Goal: Task Accomplishment & Management: Complete application form

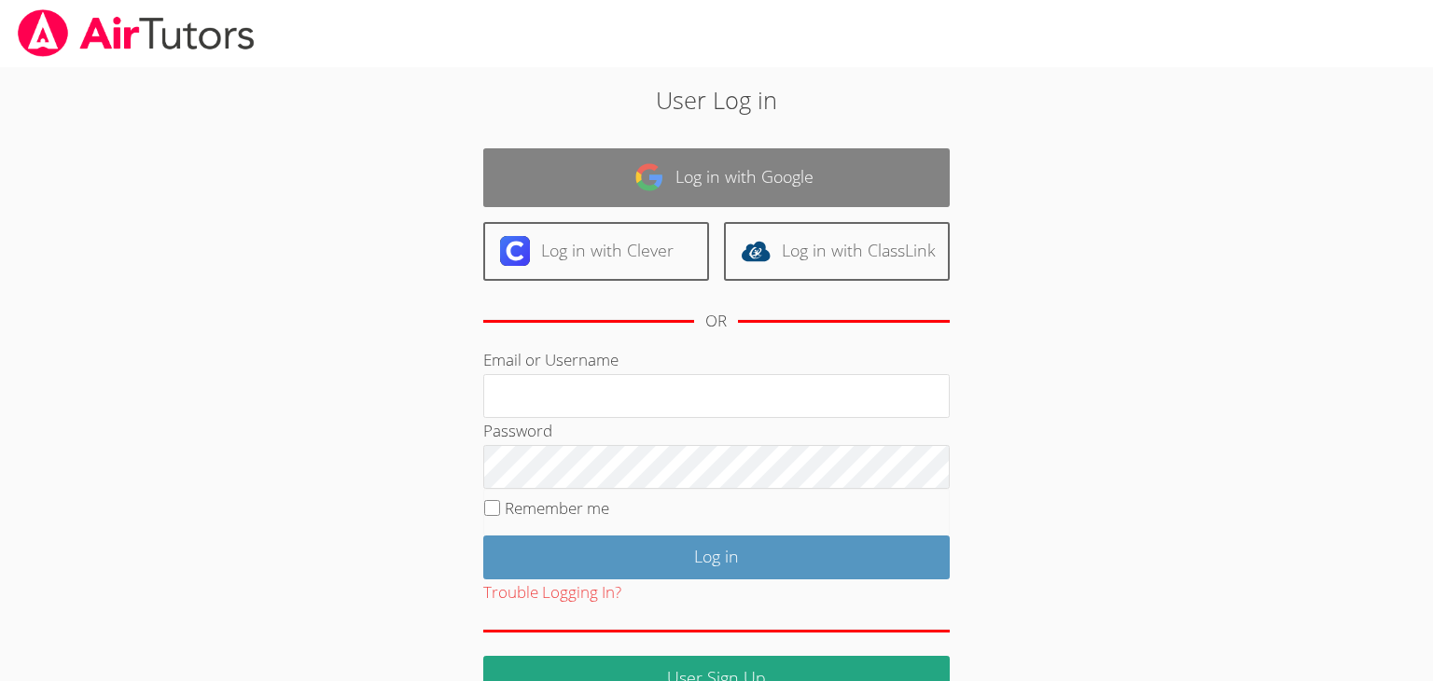
click at [617, 184] on link "Log in with Google" at bounding box center [716, 177] width 466 height 59
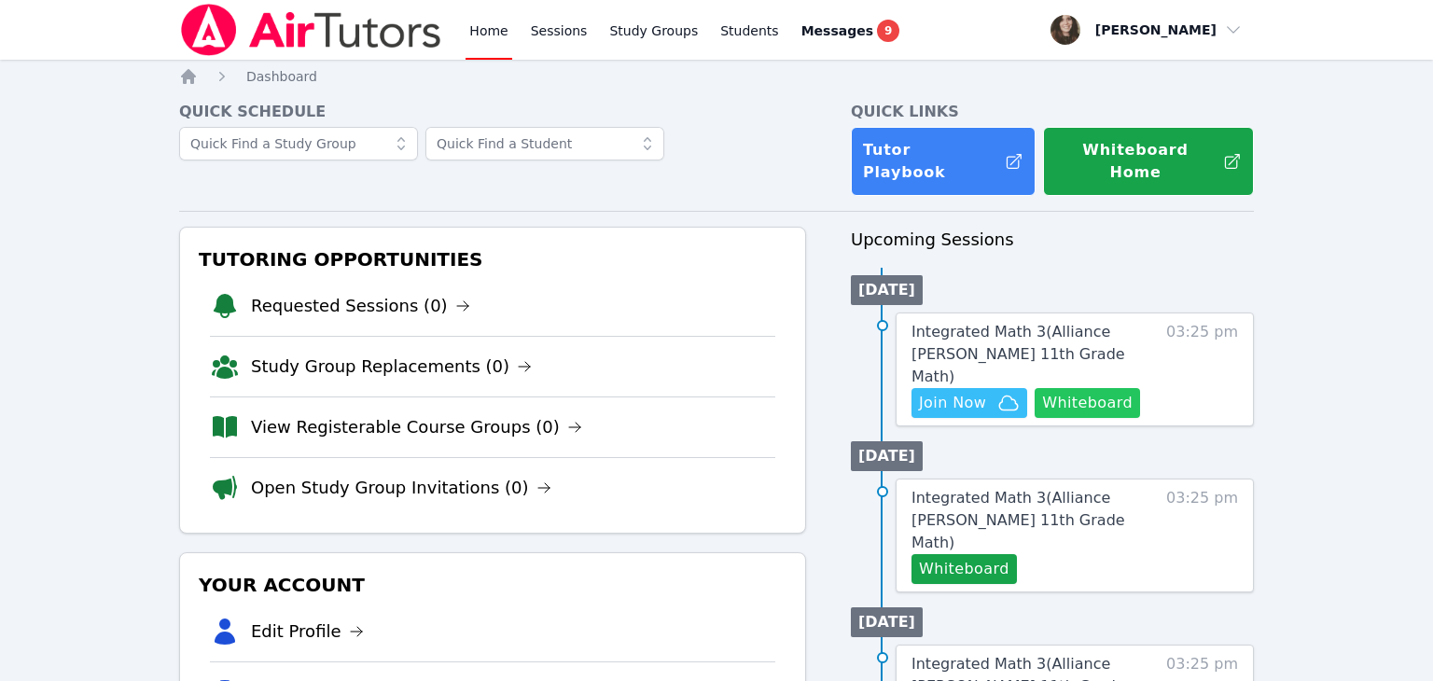
click at [1101, 388] on button "Whiteboard" at bounding box center [1087, 403] width 105 height 30
click at [972, 392] on span "Join Now" at bounding box center [952, 403] width 67 height 22
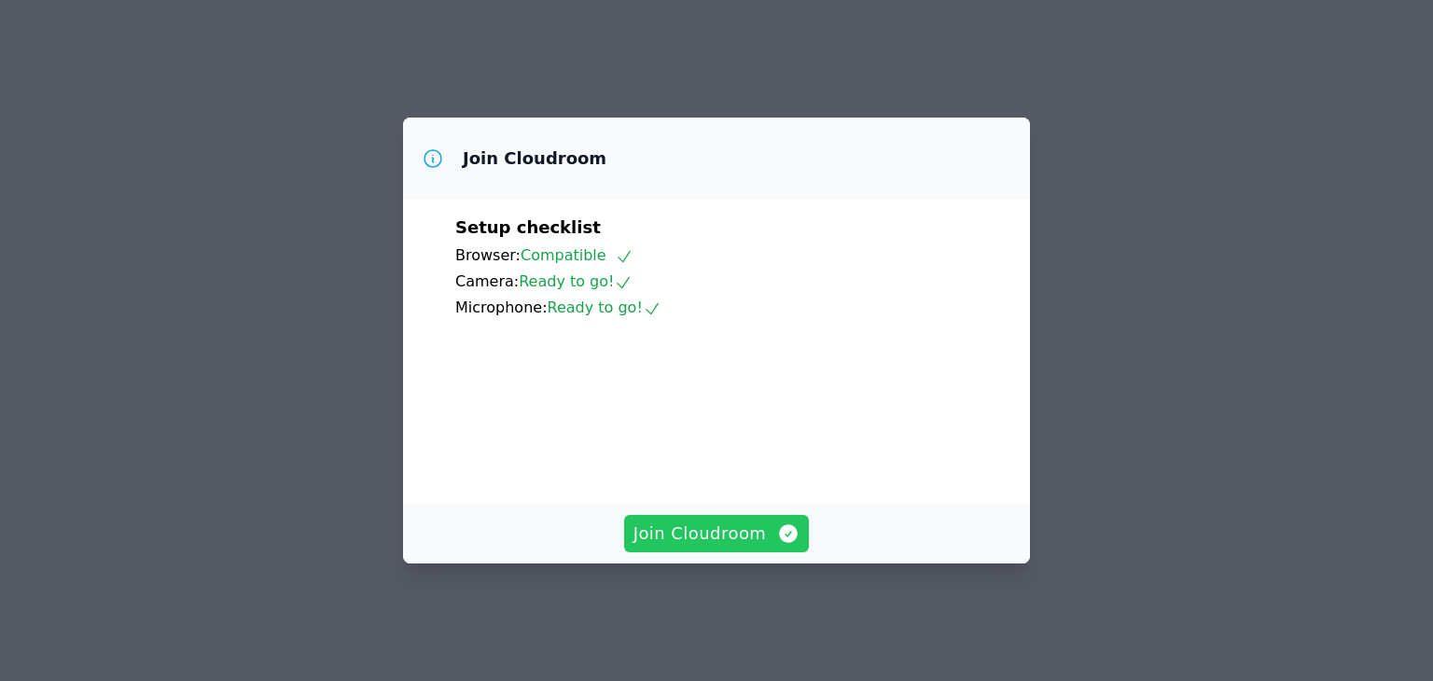
click at [746, 547] on span "Join Cloudroom" at bounding box center [716, 534] width 167 height 26
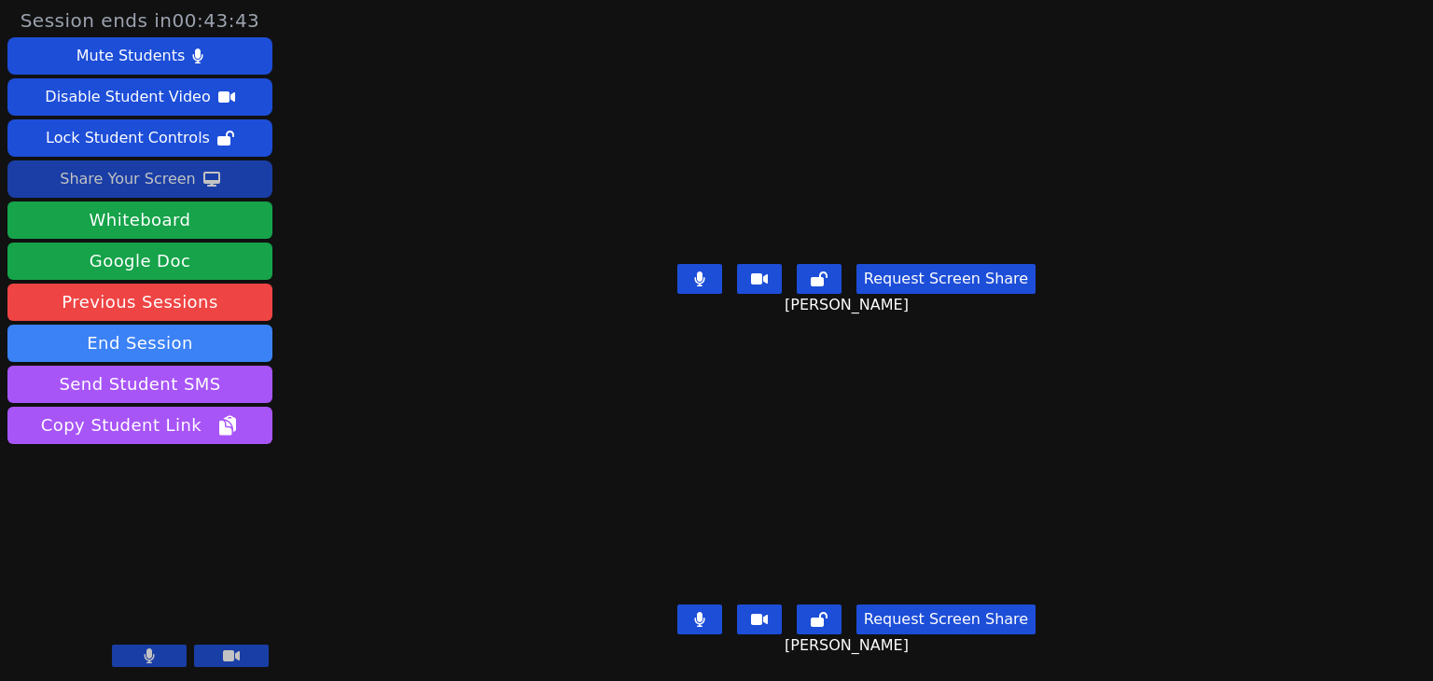
click at [197, 188] on button "Share Your Screen" at bounding box center [139, 178] width 265 height 37
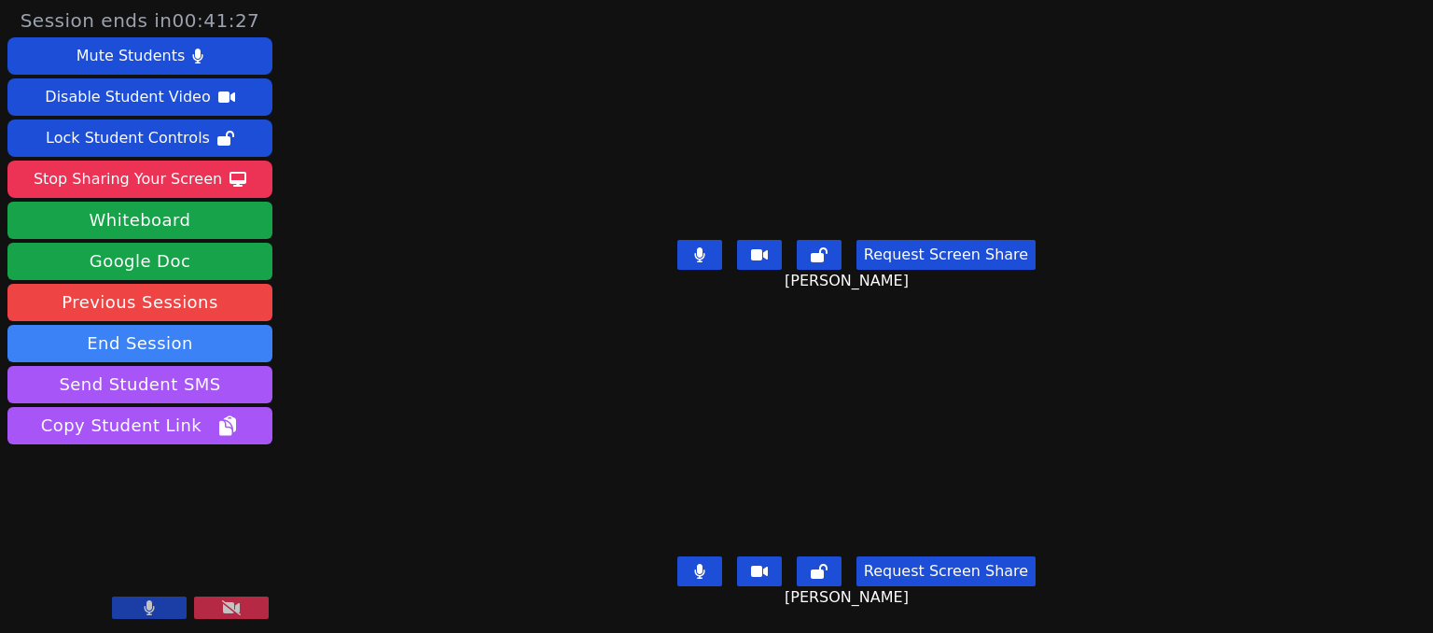
click at [1192, 149] on div "Session ends in 00:41:27 Mute Students Disable Student Video Lock Student Contr…" at bounding box center [716, 316] width 1433 height 633
click at [1145, 225] on div "Honey Arias" at bounding box center [856, 120] width 623 height 223
click at [259, 610] on button at bounding box center [231, 607] width 75 height 22
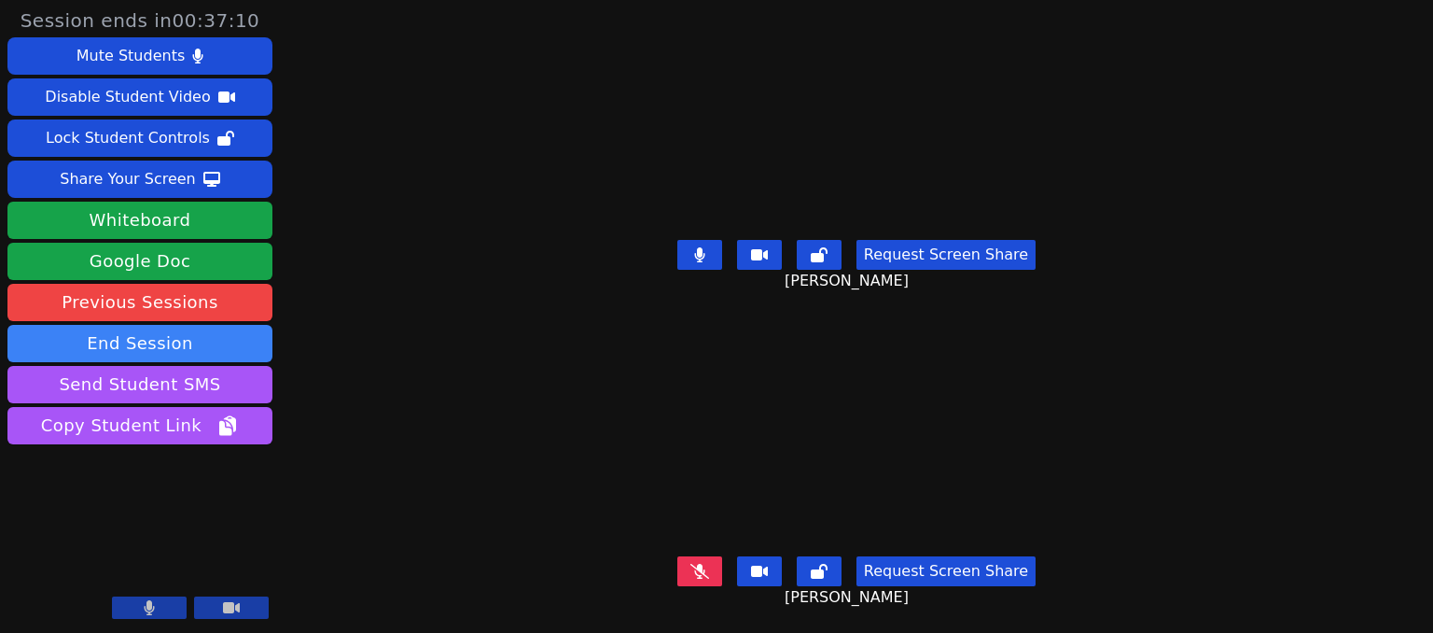
click at [1247, 368] on div "Session ends in 00:37:10 Mute Students Disable Student Video Lock Student Contr…" at bounding box center [716, 316] width 1433 height 633
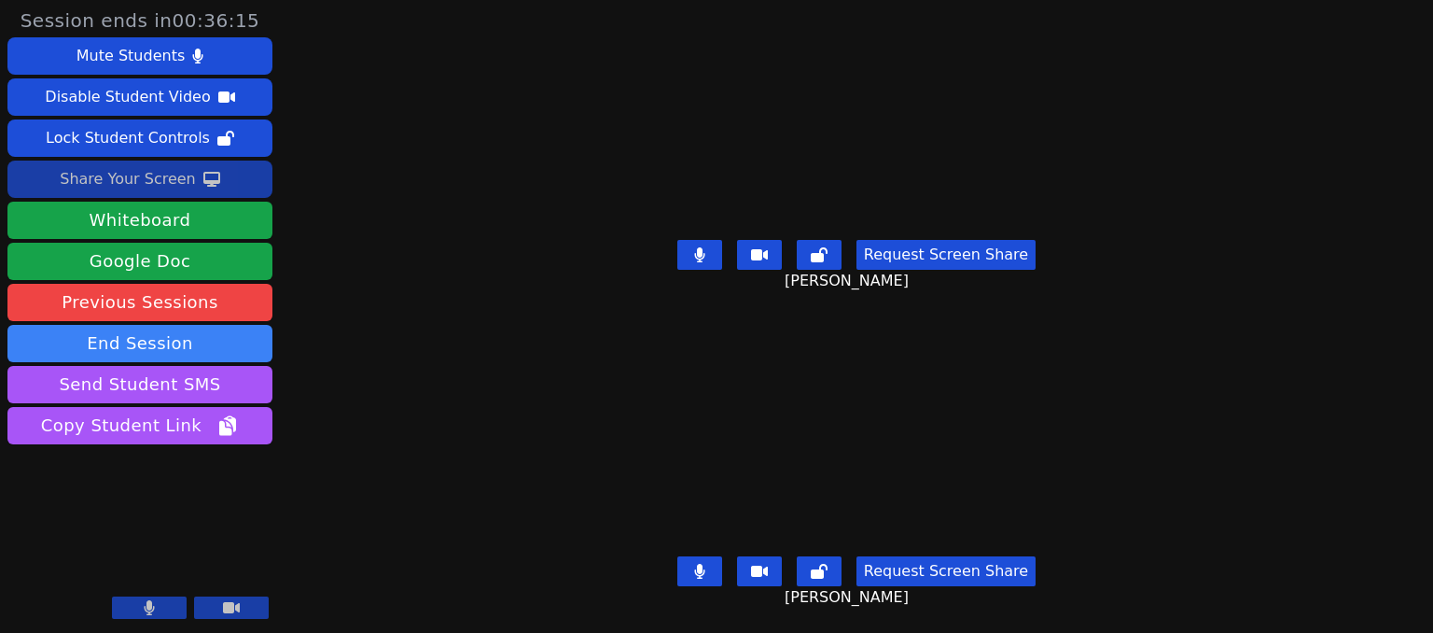
click at [158, 174] on div "Share Your Screen" at bounding box center [128, 179] width 136 height 30
click at [183, 174] on div "Share Your Screen" at bounding box center [128, 179] width 136 height 30
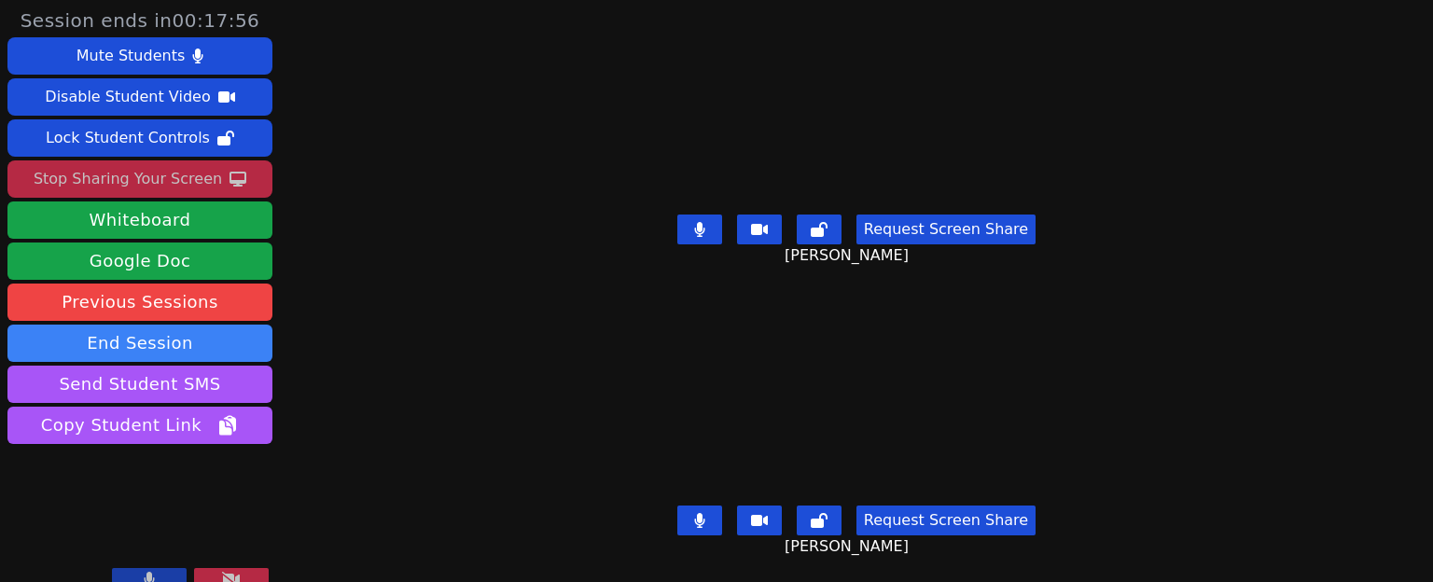
click at [160, 174] on div "Stop Sharing Your Screen" at bounding box center [128, 179] width 188 height 30
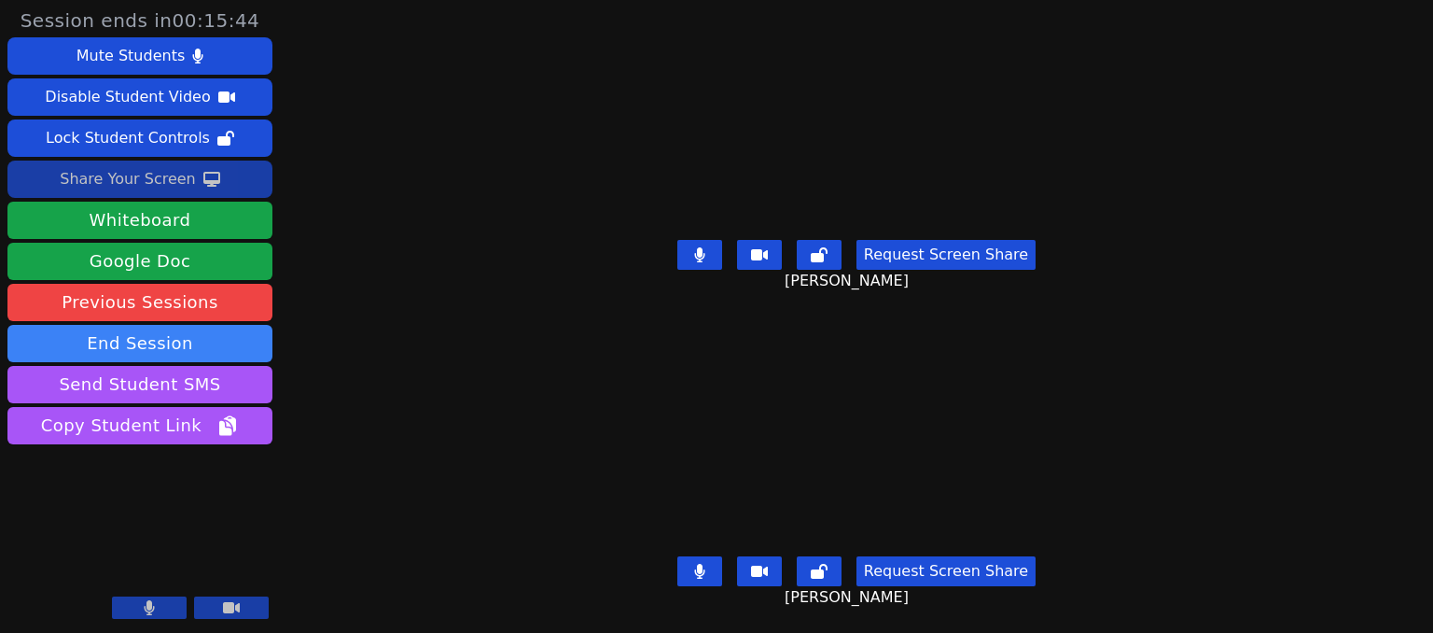
click at [1234, 271] on div "Session ends in 00:15:44 Mute Students Disable Student Video Lock Student Contr…" at bounding box center [716, 316] width 1433 height 633
click at [188, 180] on div "Share Your Screen" at bounding box center [128, 179] width 136 height 30
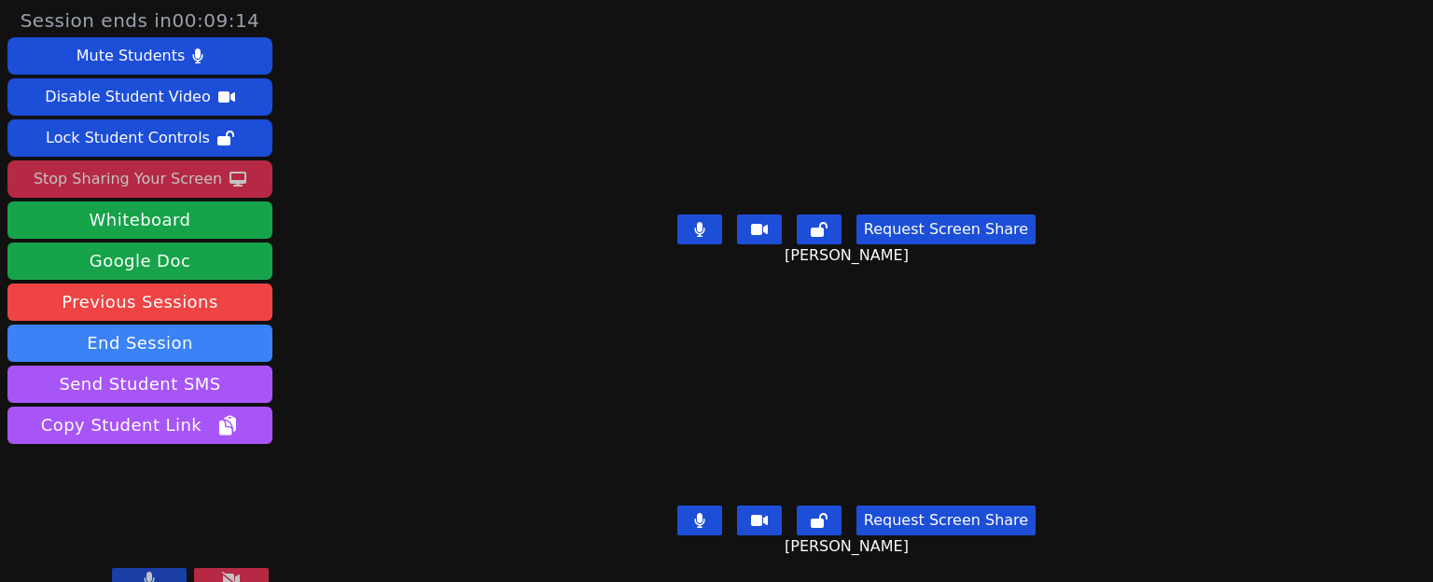
click at [248, 570] on button at bounding box center [231, 579] width 75 height 22
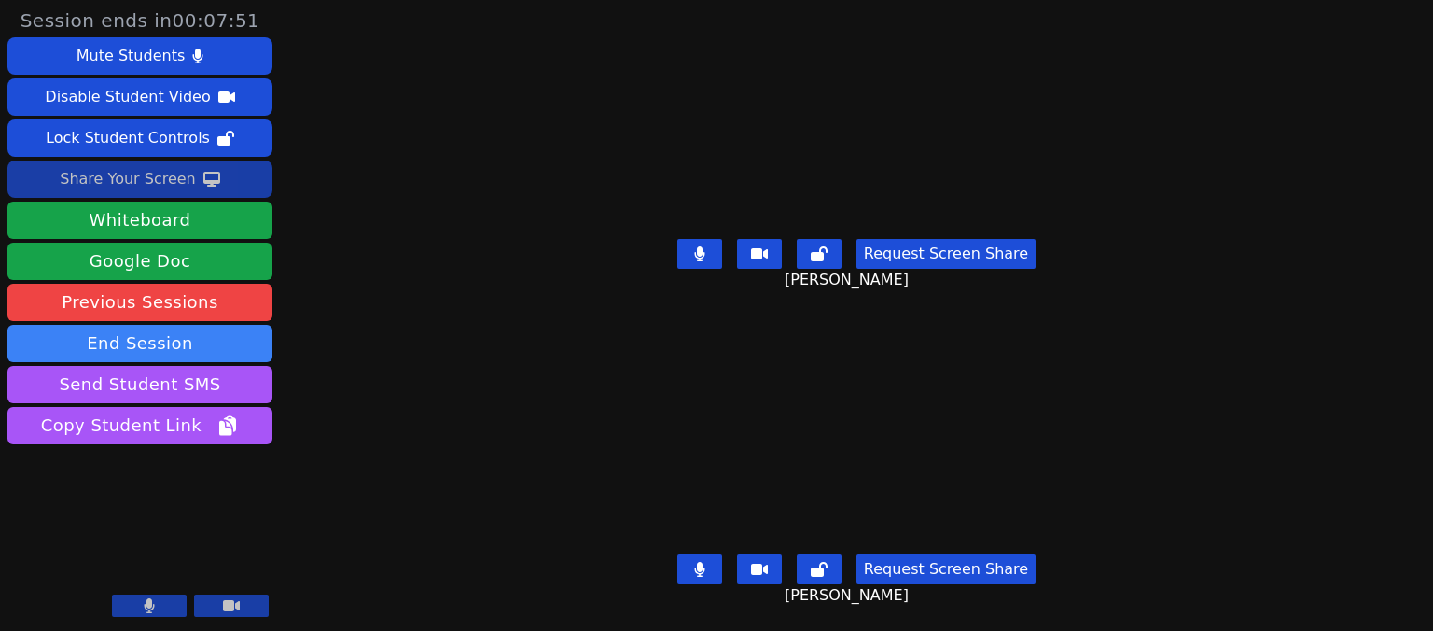
click at [119, 187] on div "Share Your Screen" at bounding box center [128, 179] width 136 height 30
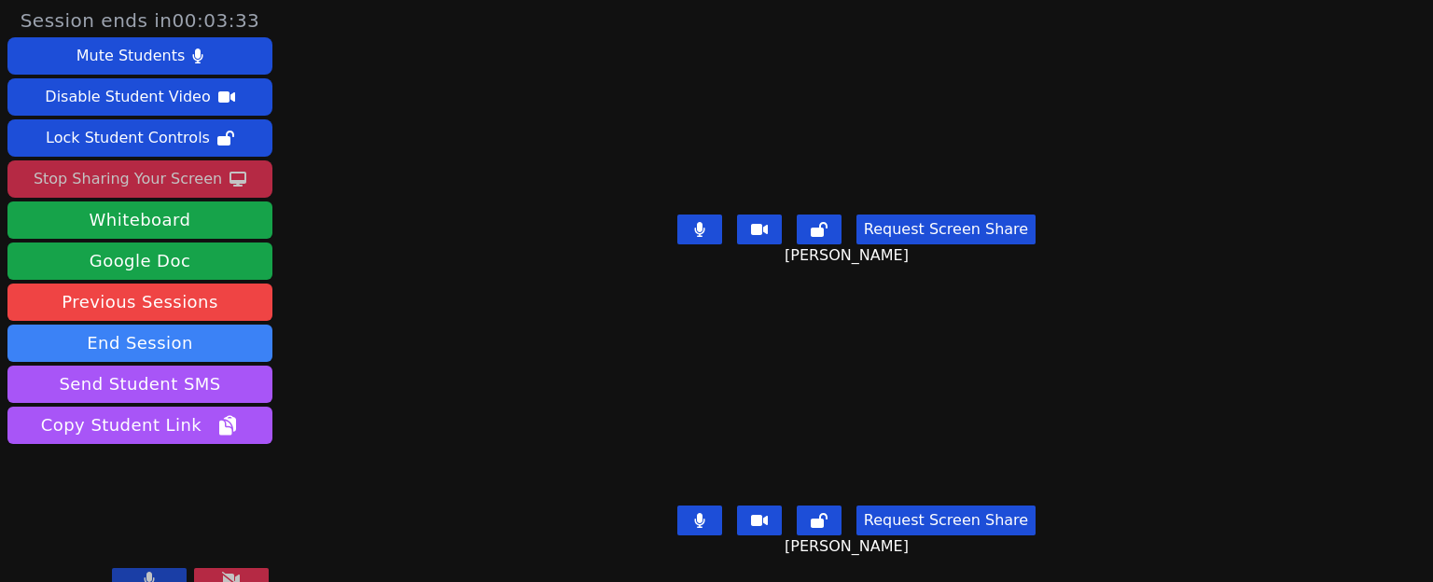
click at [240, 578] on icon at bounding box center [231, 579] width 19 height 15
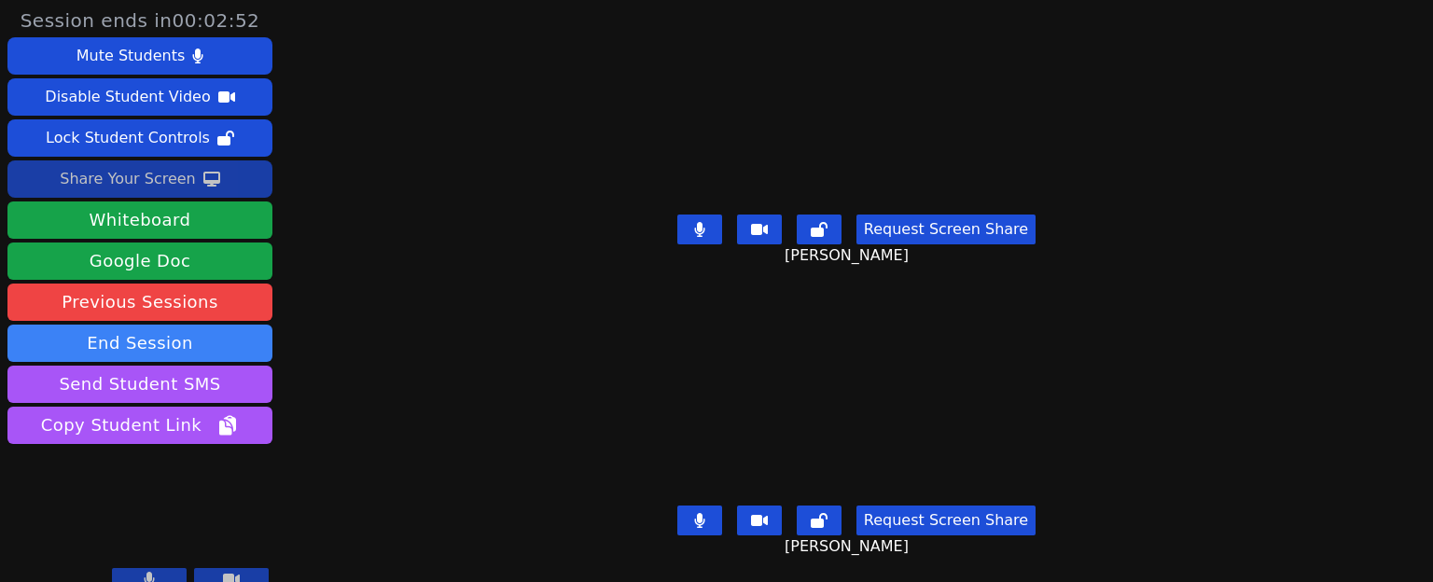
click at [1145, 316] on div "Melanie Rodriguez" at bounding box center [856, 399] width 623 height 198
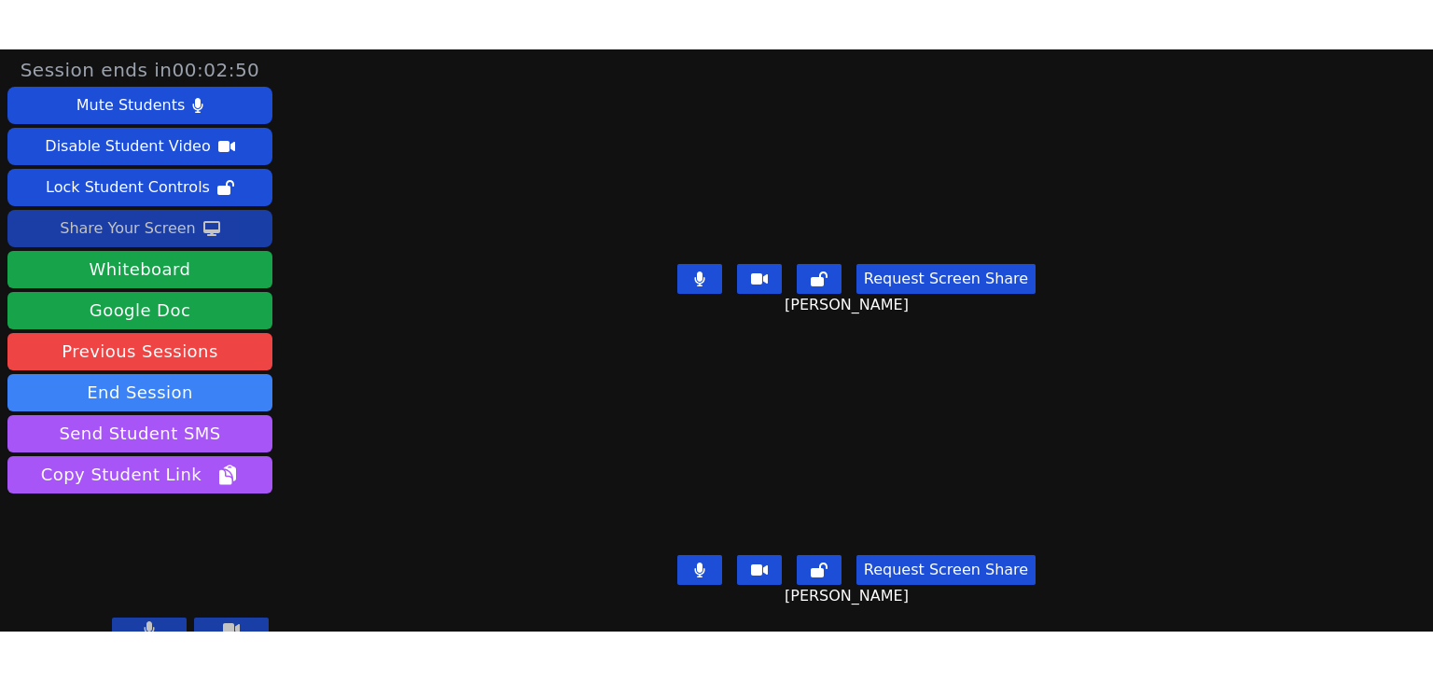
scroll to position [22, 0]
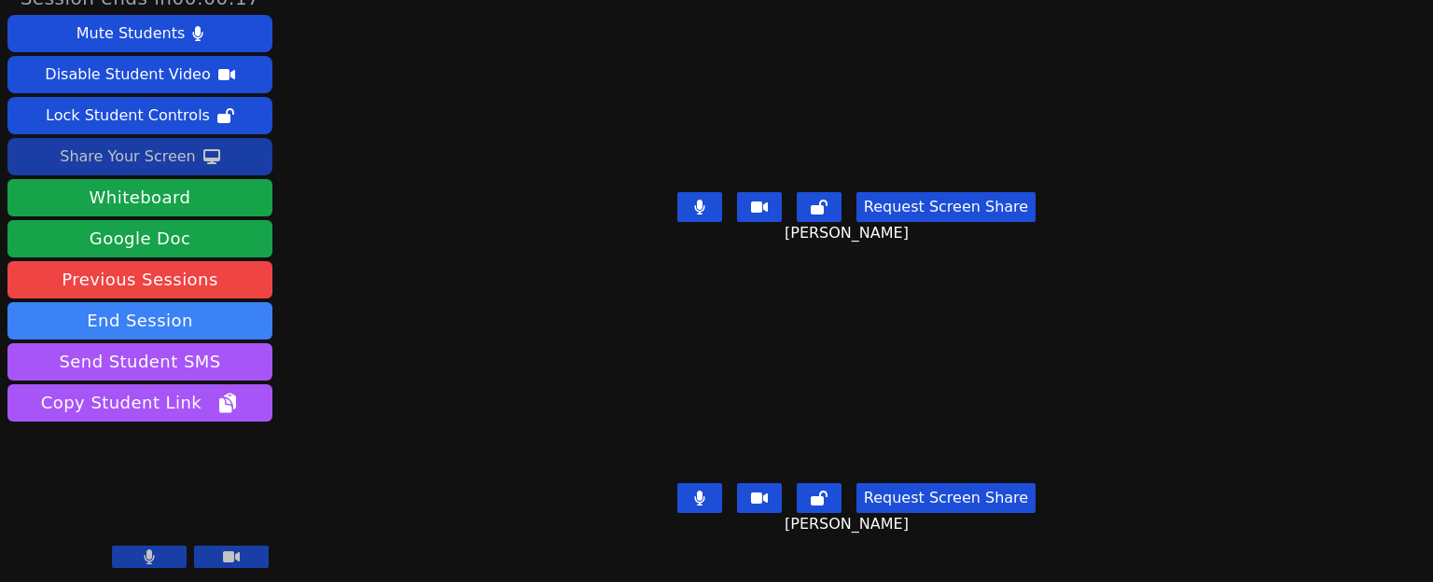
click at [139, 556] on button at bounding box center [149, 557] width 75 height 22
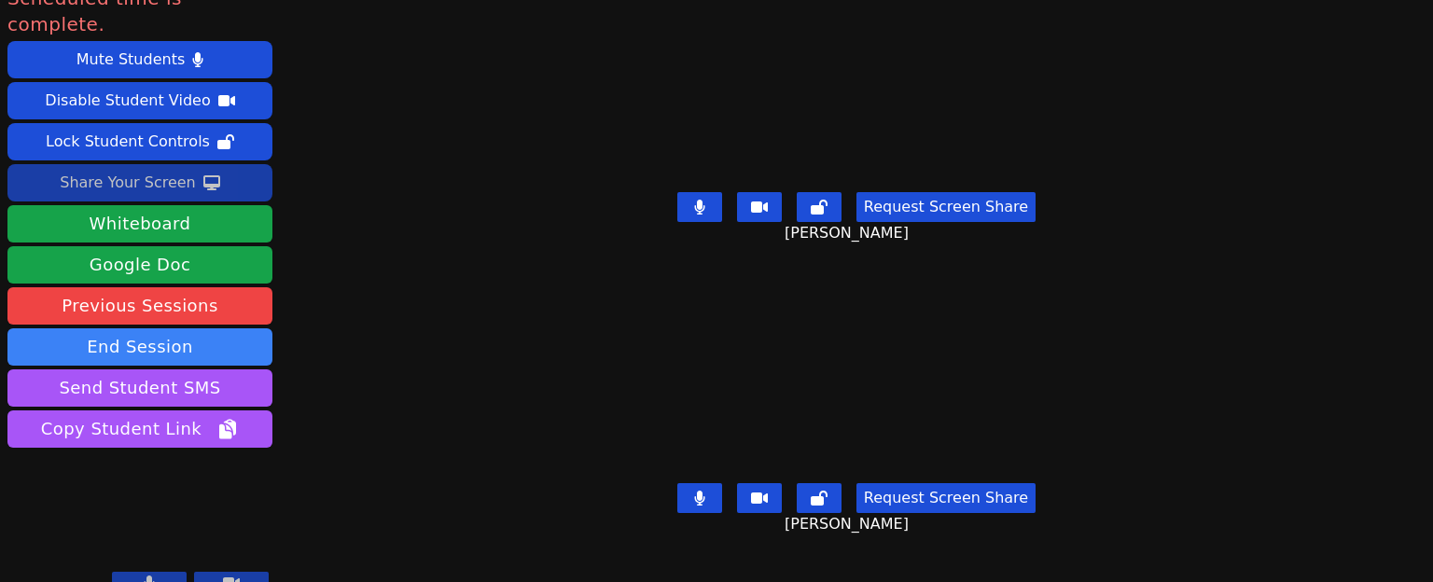
click at [1187, 148] on div "Scheduled time is complete. Mute Students Disable Student Video Lock Student Co…" at bounding box center [716, 269] width 1433 height 582
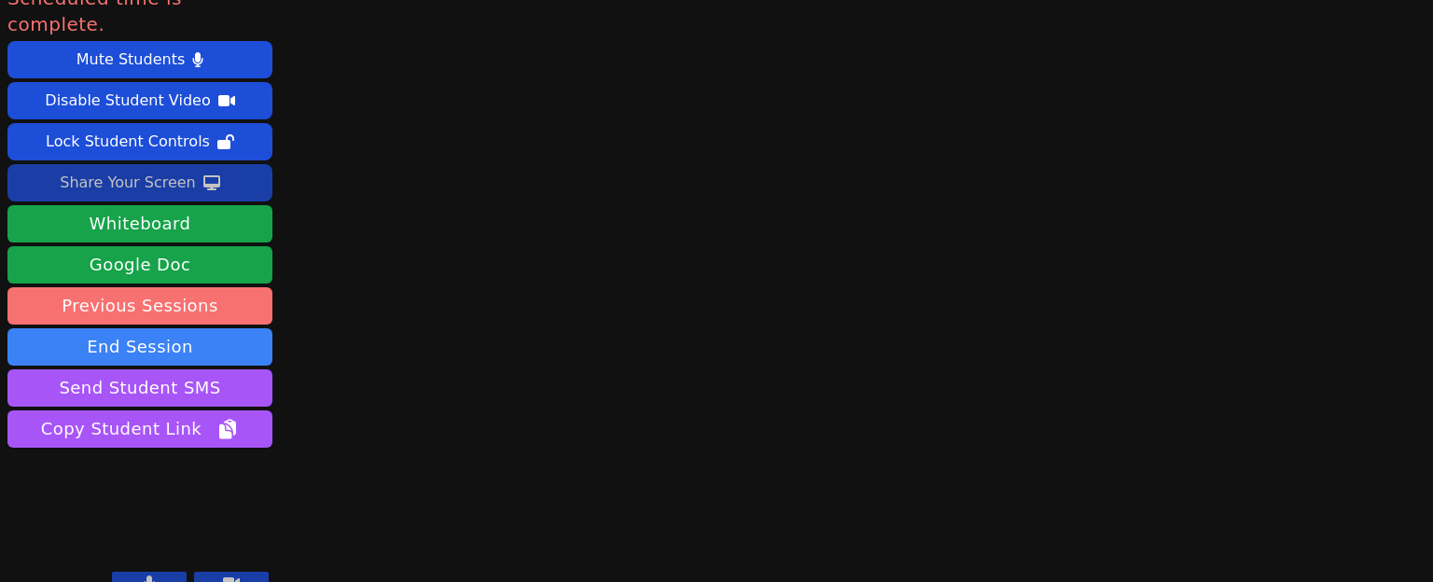
click at [216, 287] on link "Previous Sessions" at bounding box center [139, 305] width 265 height 37
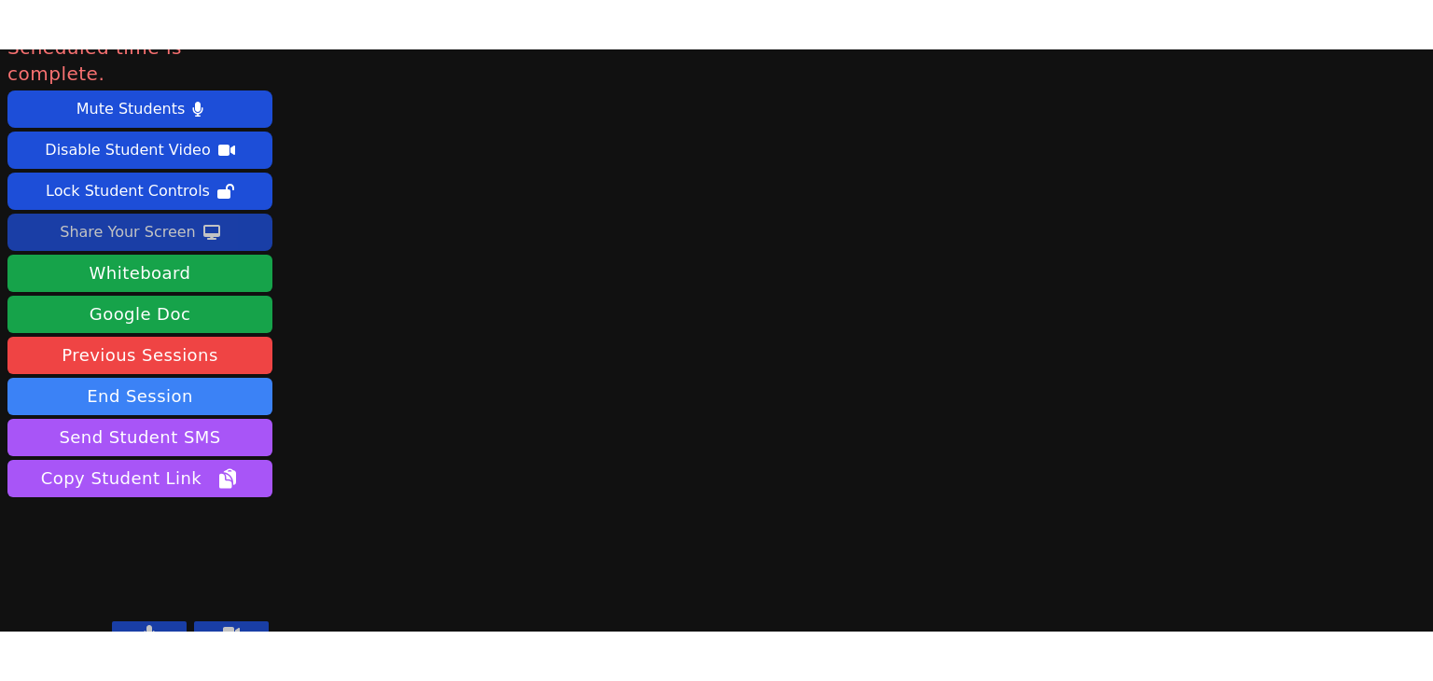
scroll to position [0, 0]
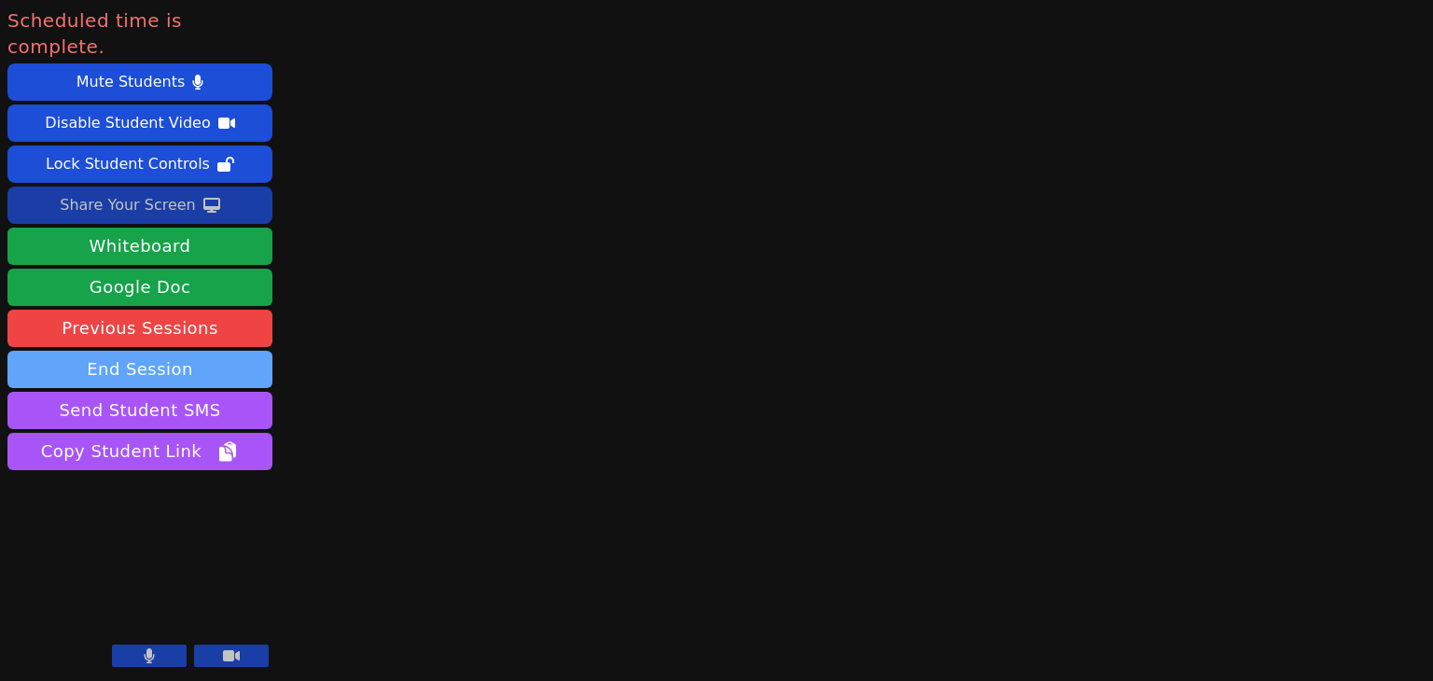
click at [253, 351] on button "End Session" at bounding box center [139, 369] width 265 height 37
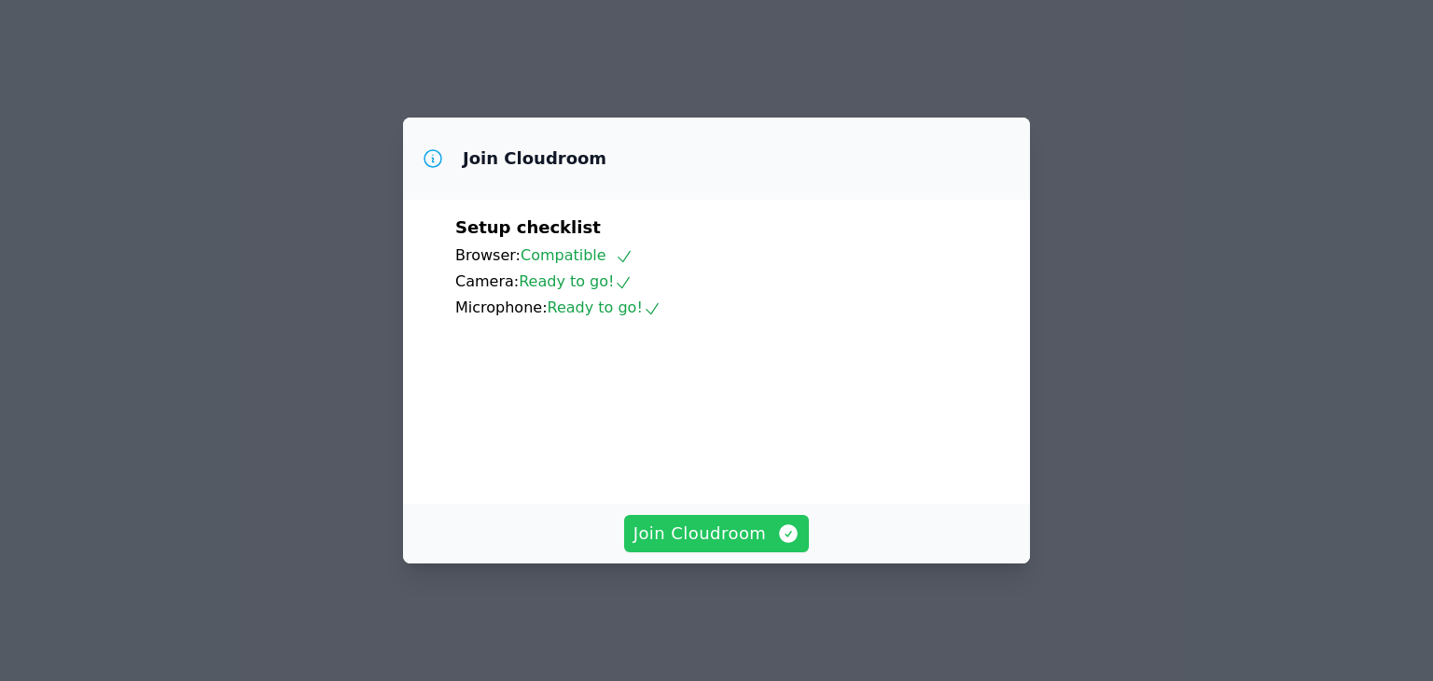
click at [760, 546] on span "Join Cloudroom" at bounding box center [716, 534] width 167 height 26
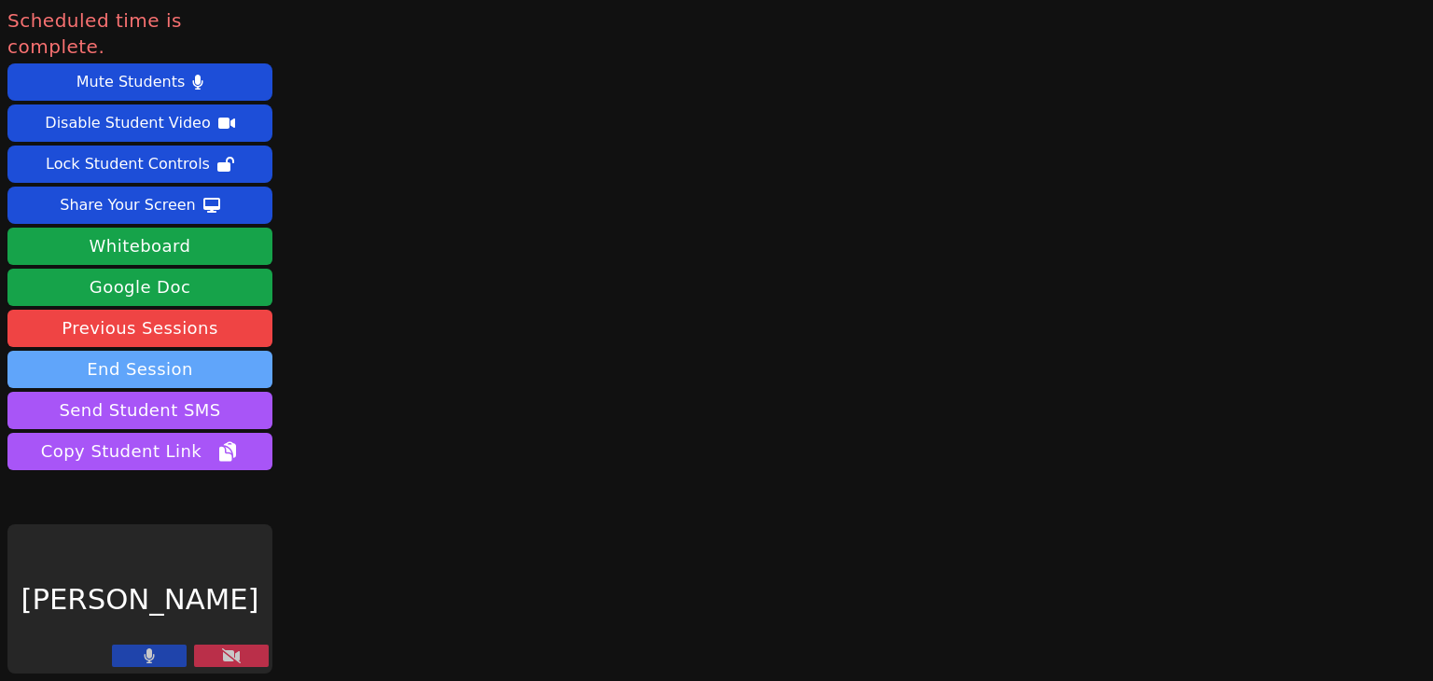
click at [148, 351] on button "End Session" at bounding box center [139, 369] width 265 height 37
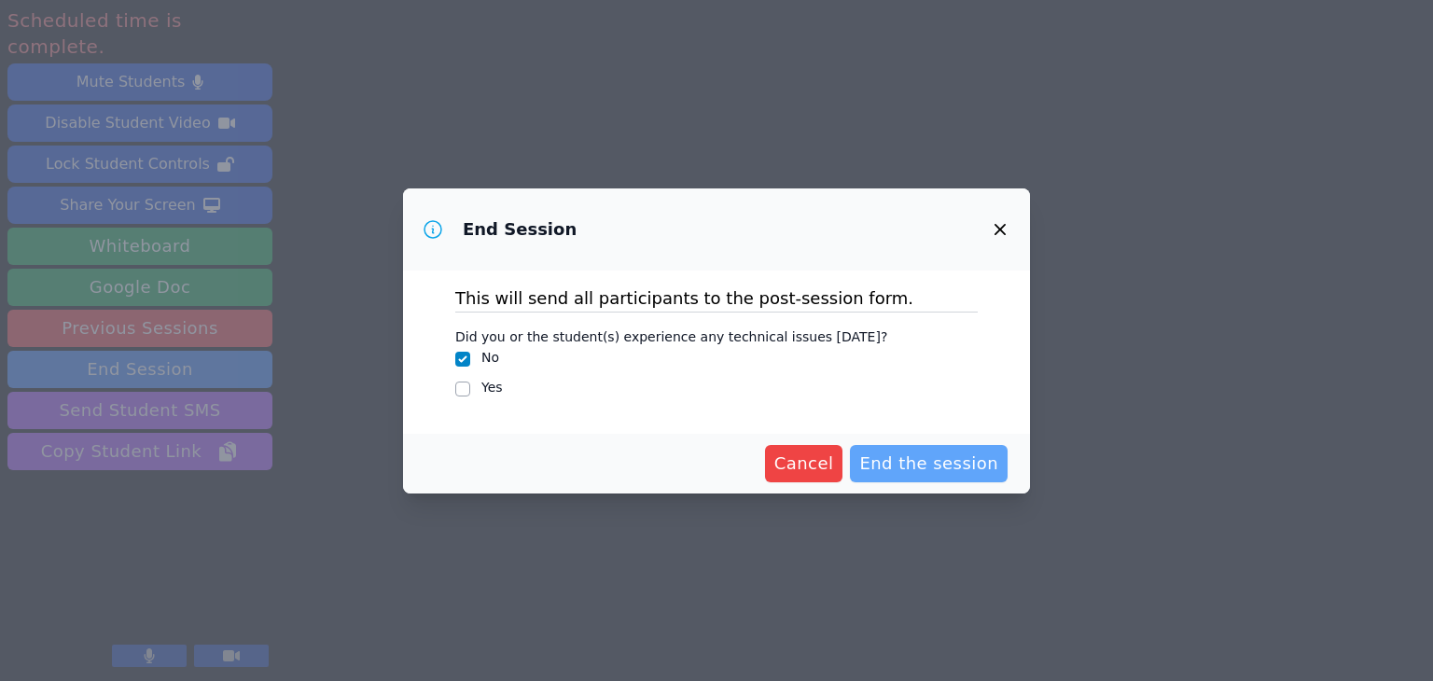
click at [949, 452] on span "End the session" at bounding box center [928, 464] width 139 height 26
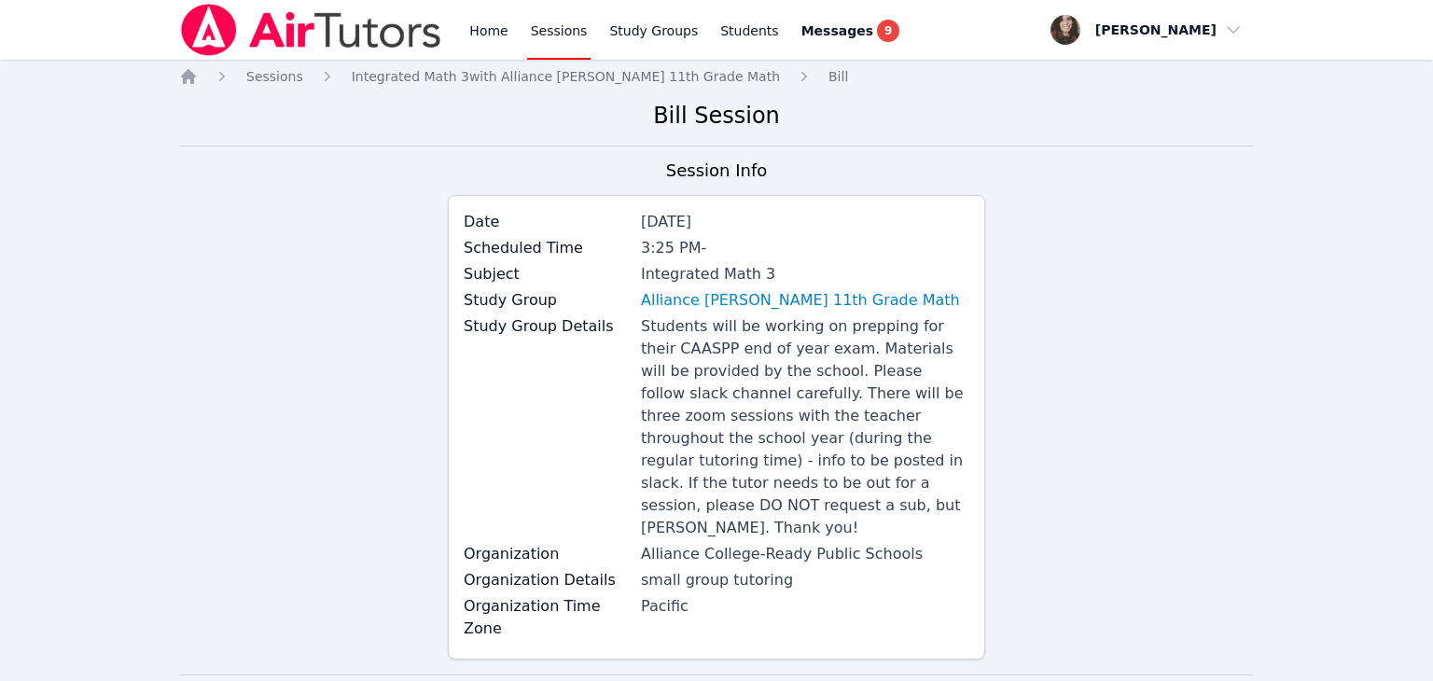
click at [1161, 434] on div "Session Info Date [DATE] Scheduled Time 3:25 PM - Subject Integrated Math 3 Stu…" at bounding box center [716, 416] width 1075 height 517
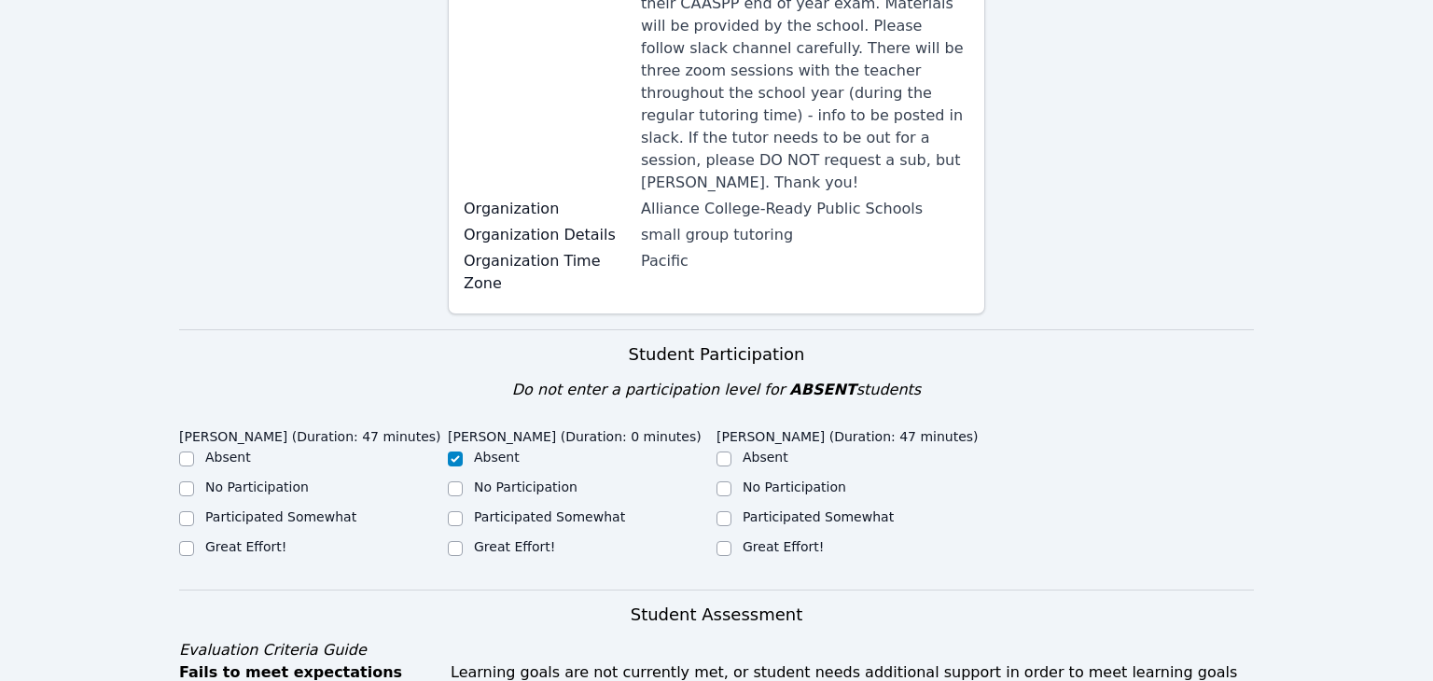
scroll to position [448, 0]
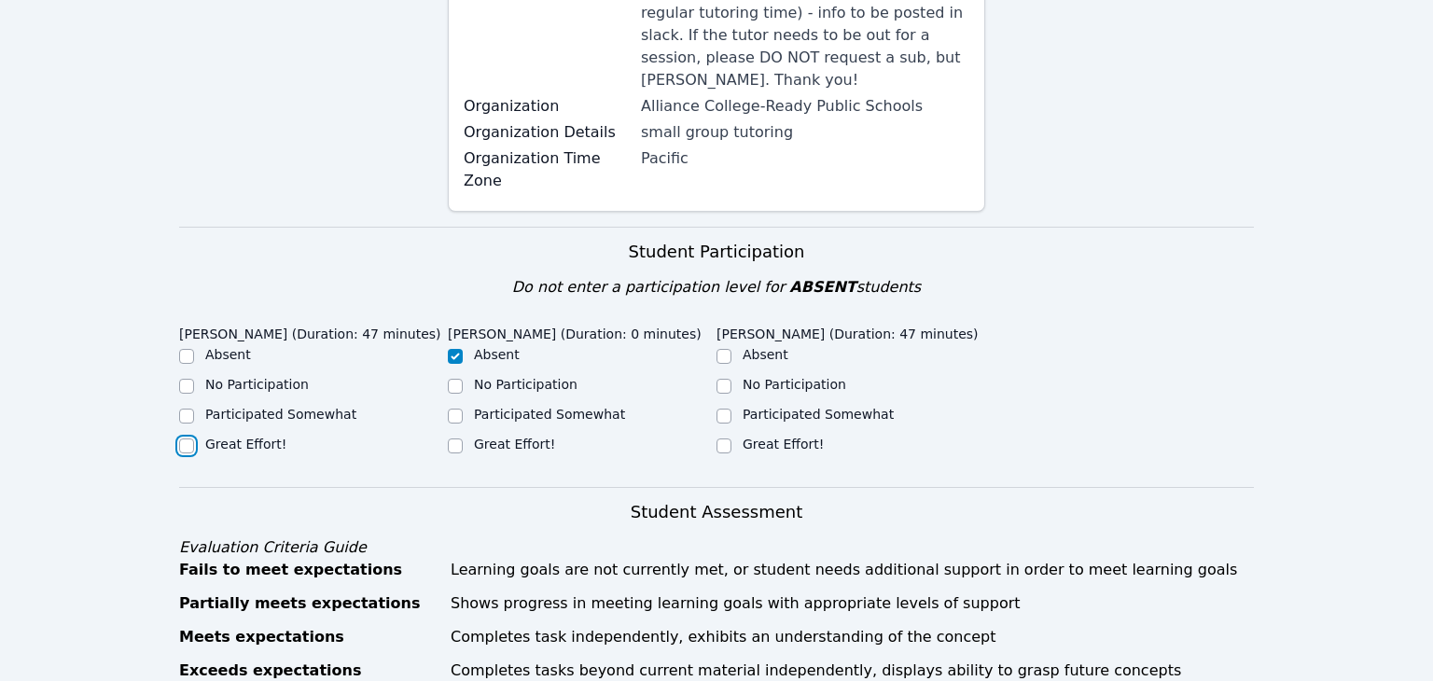
click at [188, 438] on input "Great Effort!" at bounding box center [186, 445] width 15 height 15
checkbox input "true"
click at [721, 438] on input "Great Effort!" at bounding box center [723, 445] width 15 height 15
checkbox input "true"
click at [772, 416] on div "[PERSON_NAME] (Duration: 47 minutes) Absent No Participation Participated Somew…" at bounding box center [850, 396] width 269 height 159
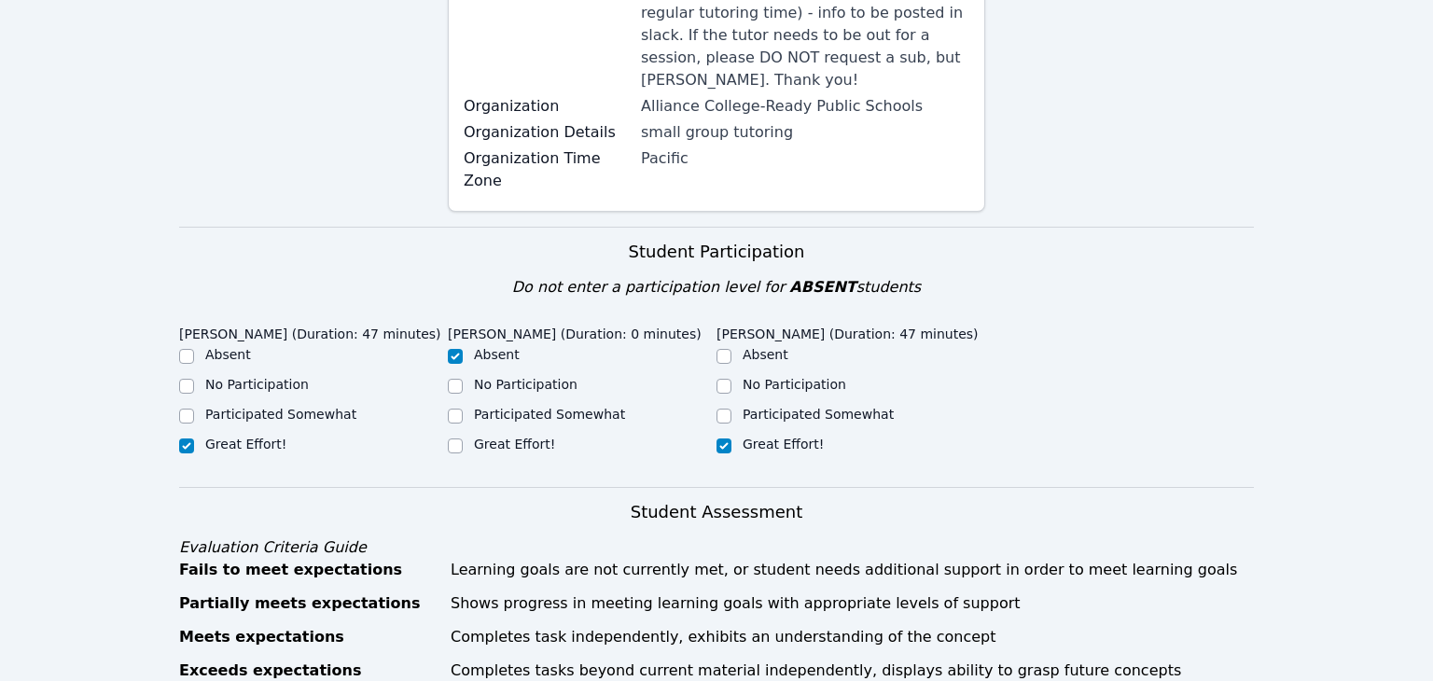
click at [1114, 499] on h3 "Student Assessment" at bounding box center [716, 512] width 1075 height 26
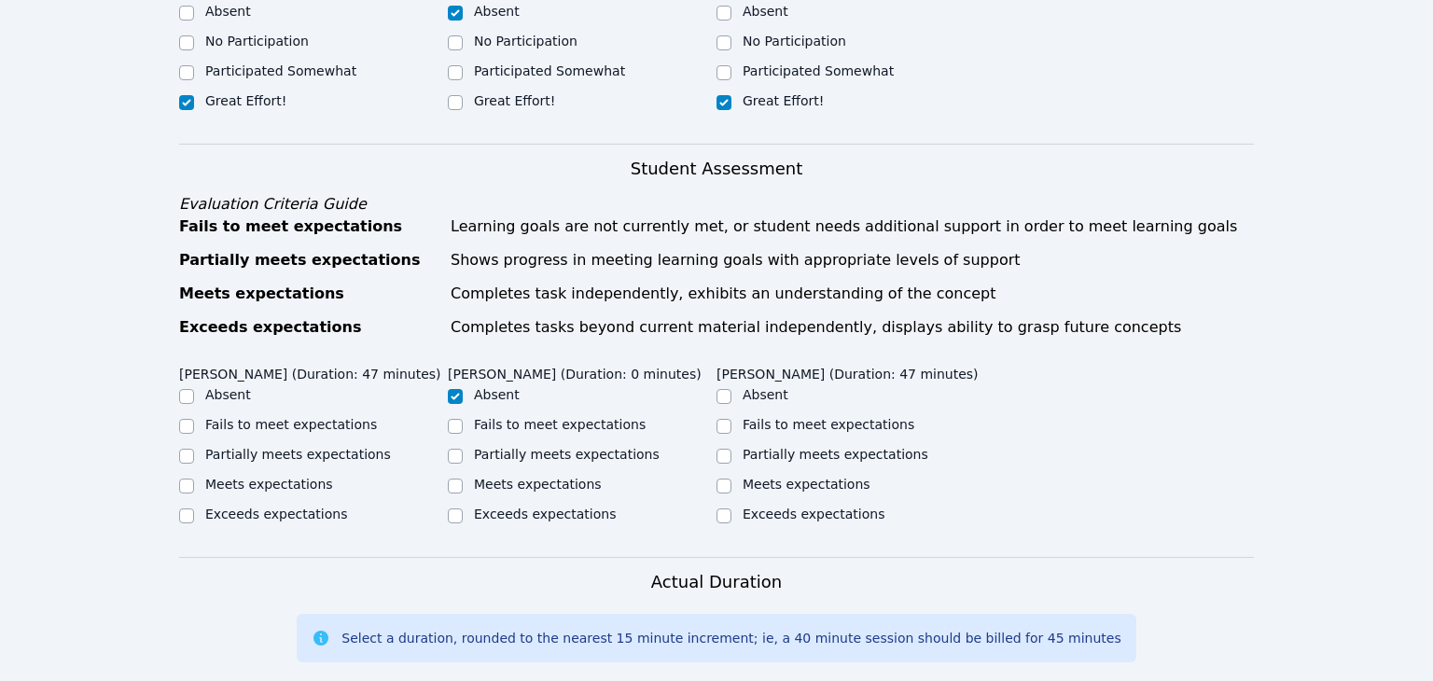
scroll to position [821, 0]
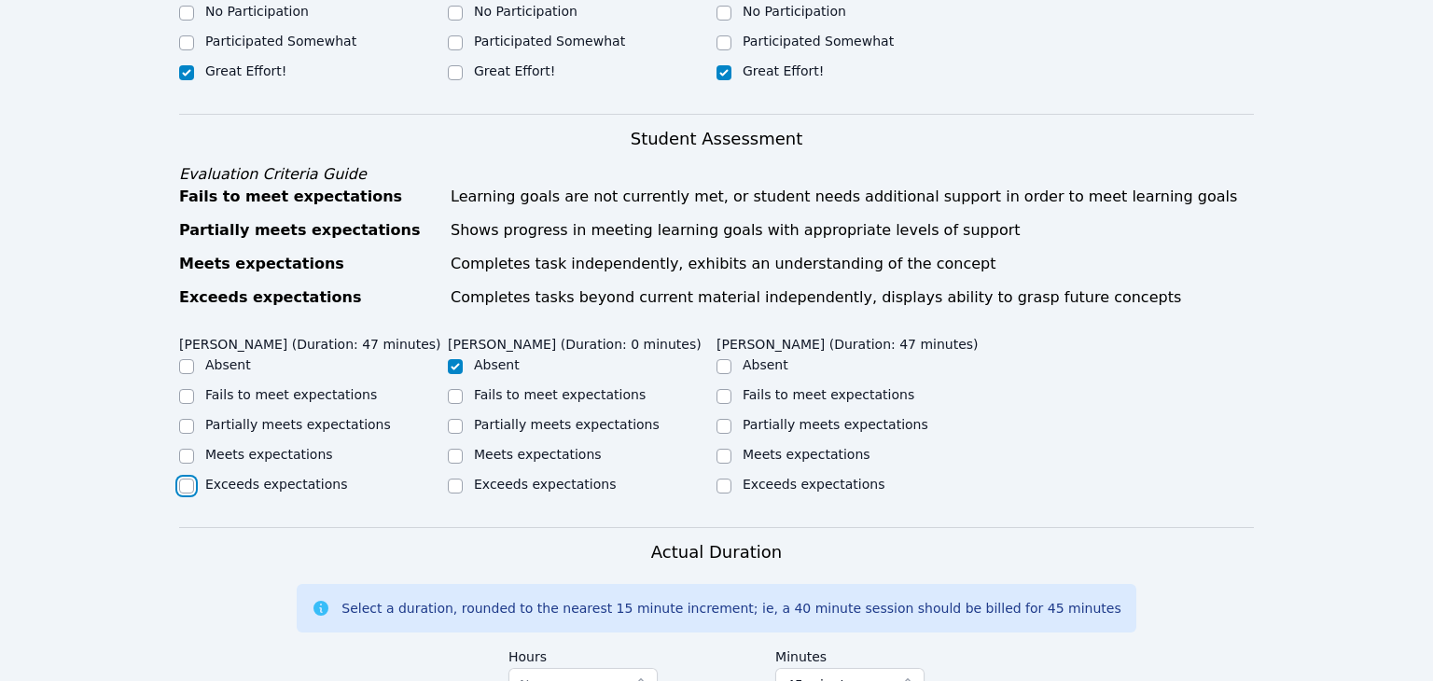
click at [187, 479] on input "Exceeds expectations" at bounding box center [186, 486] width 15 height 15
checkbox input "true"
click at [723, 419] on input "Partially meets expectations" at bounding box center [723, 426] width 15 height 15
checkbox input "true"
click at [1118, 430] on div "[PERSON_NAME] (Duration: 47 minutes) Absent Fails to meet expectations Partiall…" at bounding box center [716, 427] width 1075 height 200
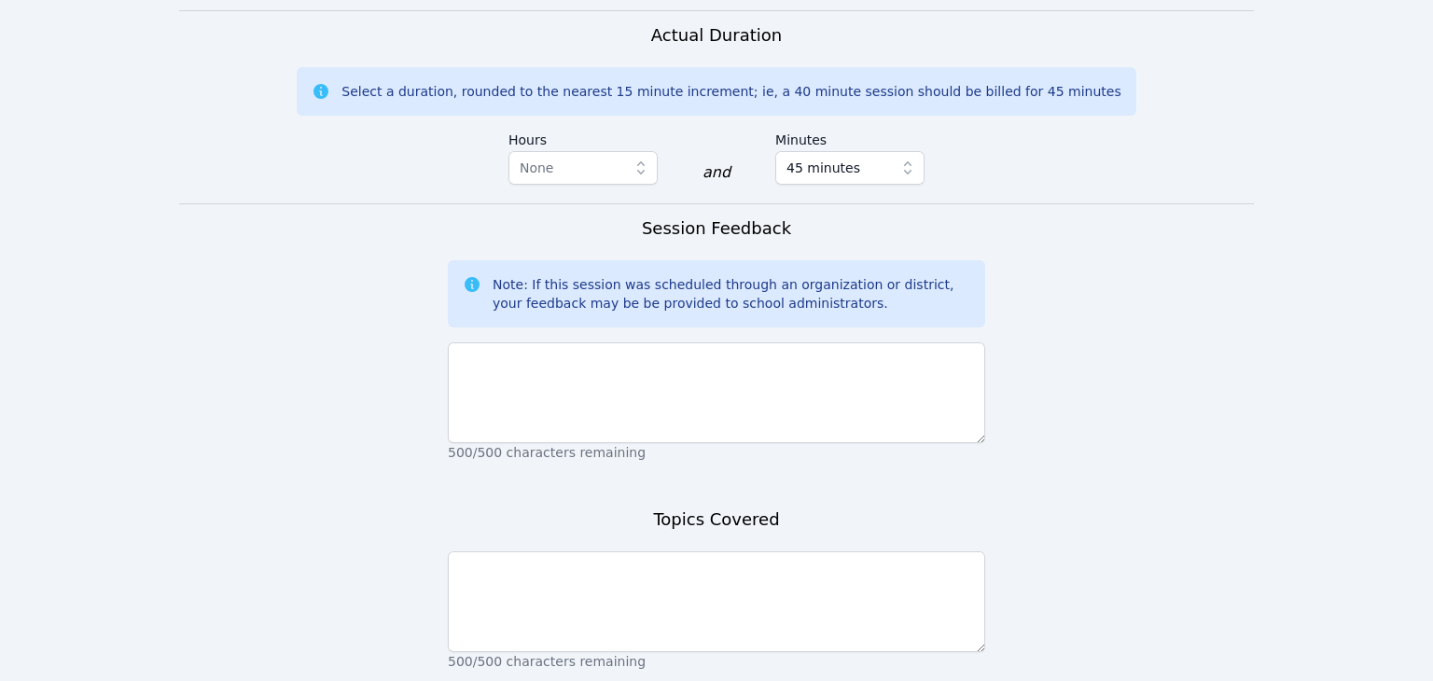
scroll to position [1343, 0]
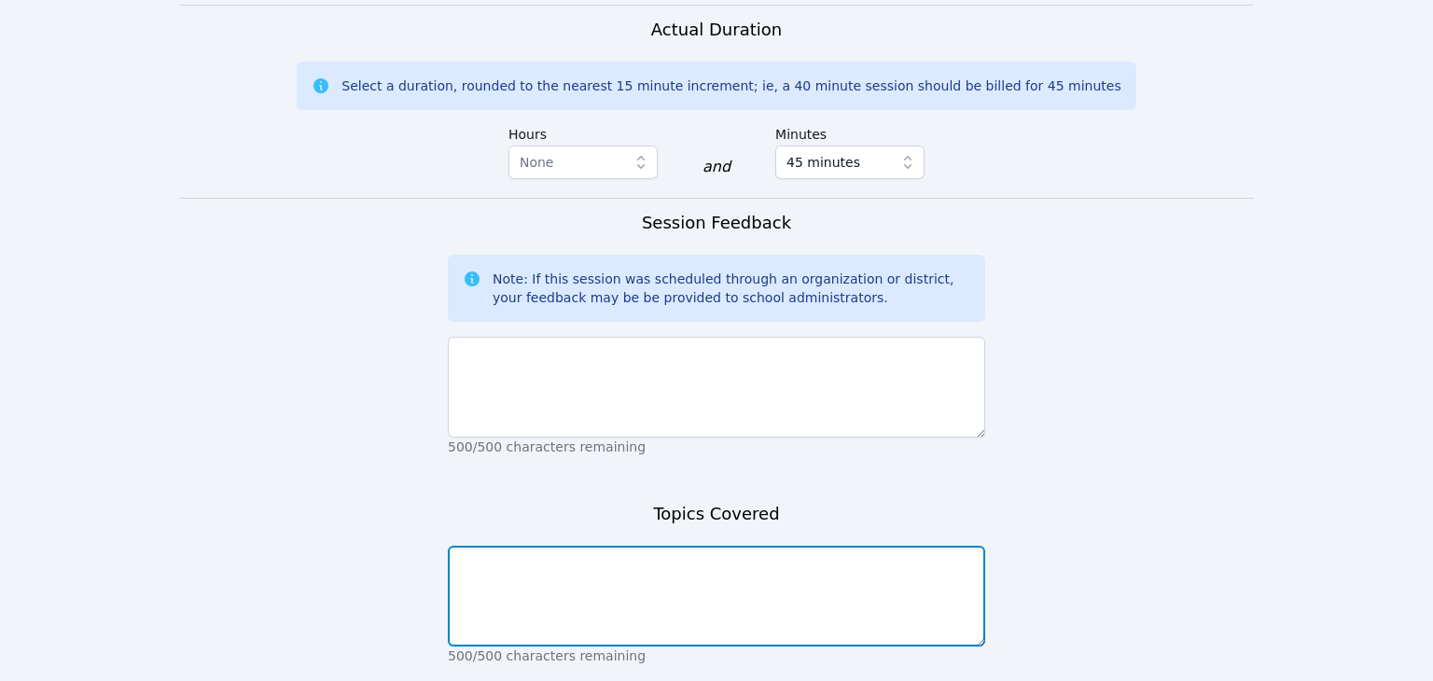
click at [773, 625] on textarea at bounding box center [716, 596] width 537 height 101
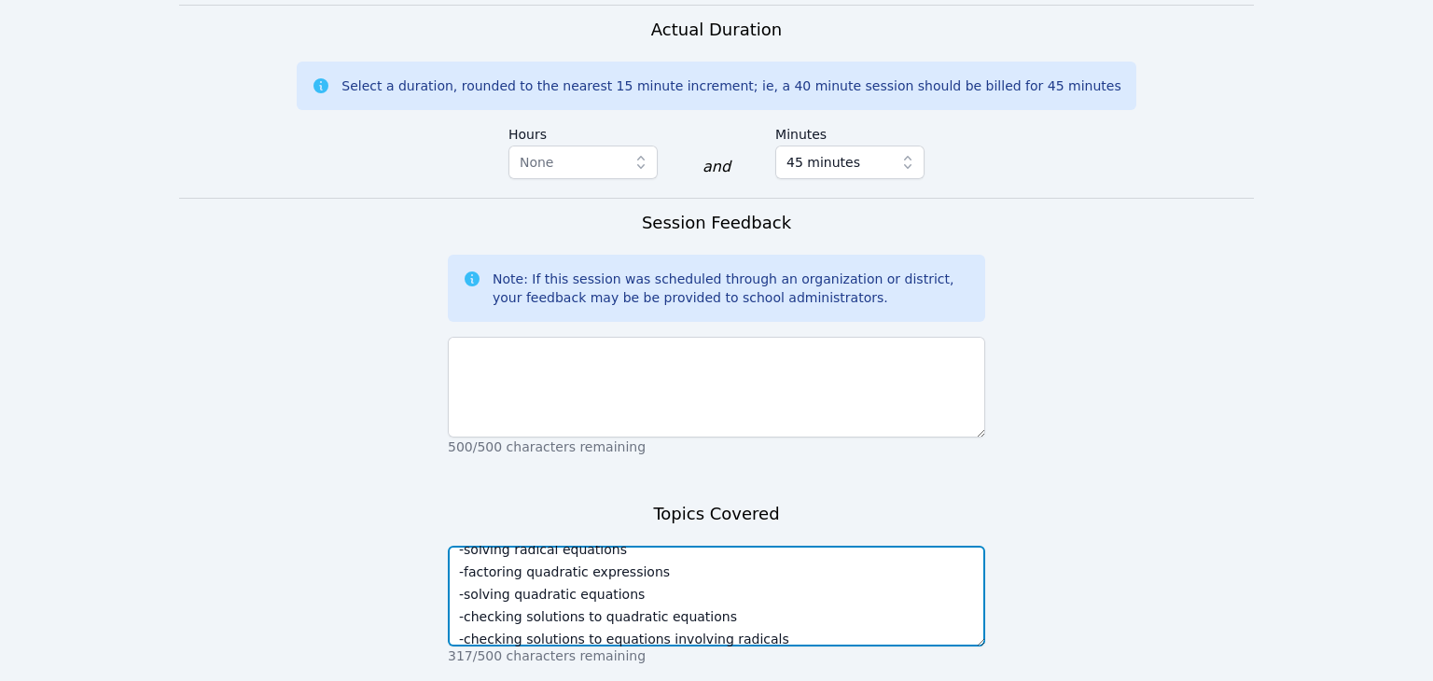
scroll to position [9, 0]
click at [551, 557] on textarea "-solving radical equations -factoring quadratic expressions -solving quadratic …" at bounding box center [716, 596] width 537 height 101
click at [575, 561] on textarea "-solving equations -factoring quadratic expressions -solving quadratic equation…" at bounding box center [716, 596] width 537 height 101
type textarea "-solving equations involving radicals -factoring quadratic expressions -solving…"
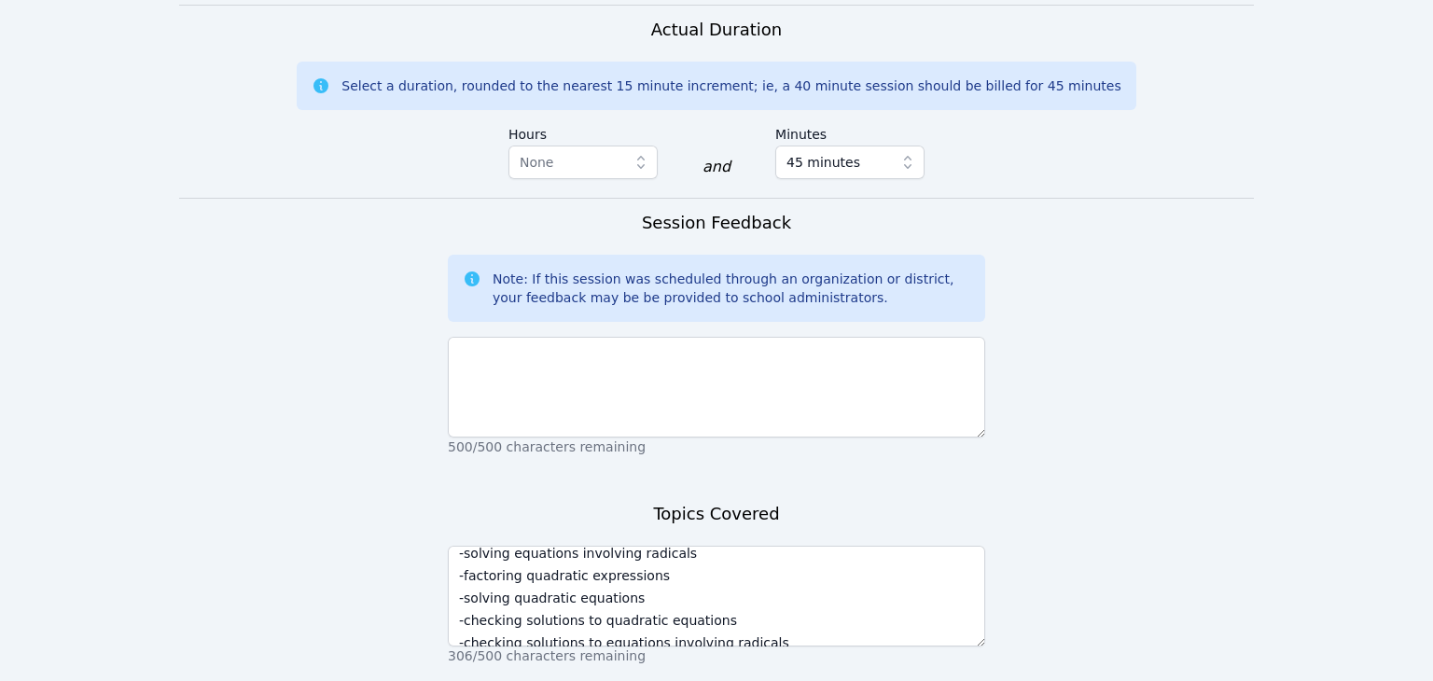
click at [1229, 446] on form "Student Participation Do not enter a participation level for ABSENT students [P…" at bounding box center [716, 52] width 1075 height 1443
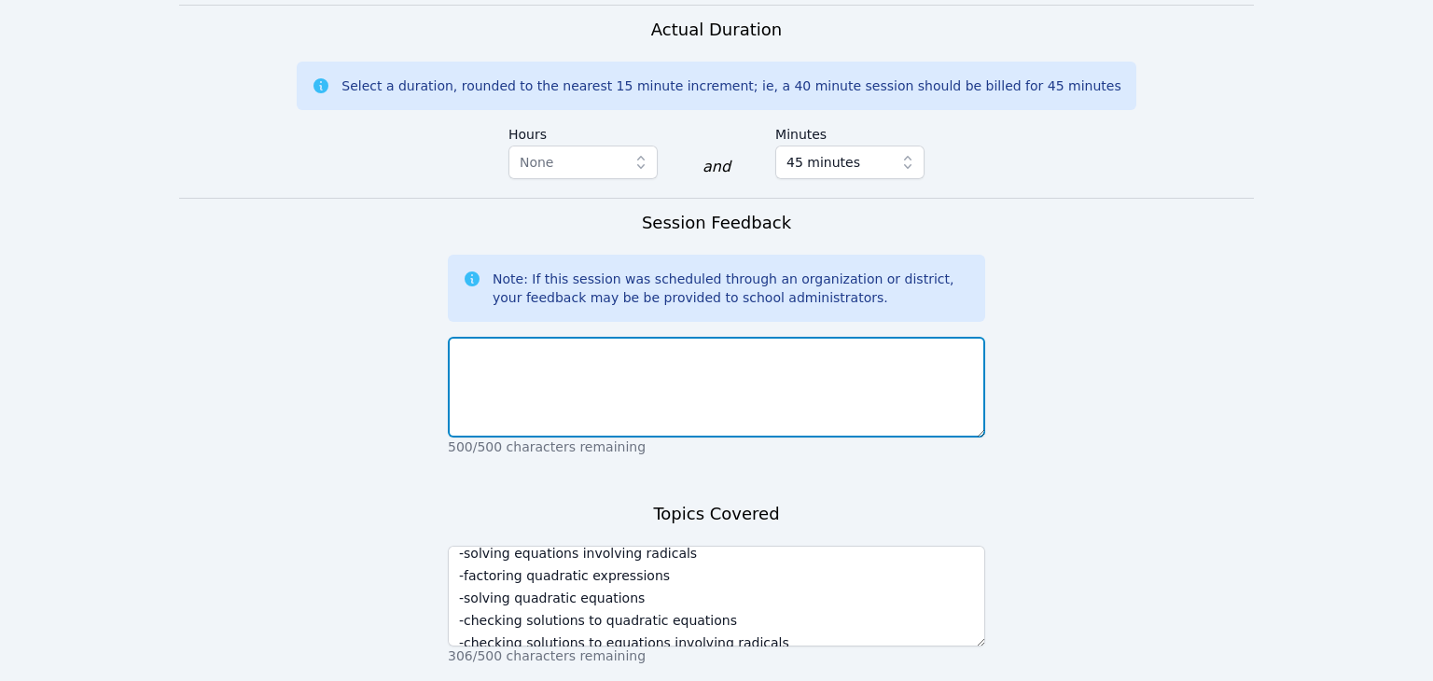
click at [922, 392] on textarea at bounding box center [716, 387] width 537 height 101
click at [919, 393] on textarea "The students worked" at bounding box center [716, 387] width 537 height 101
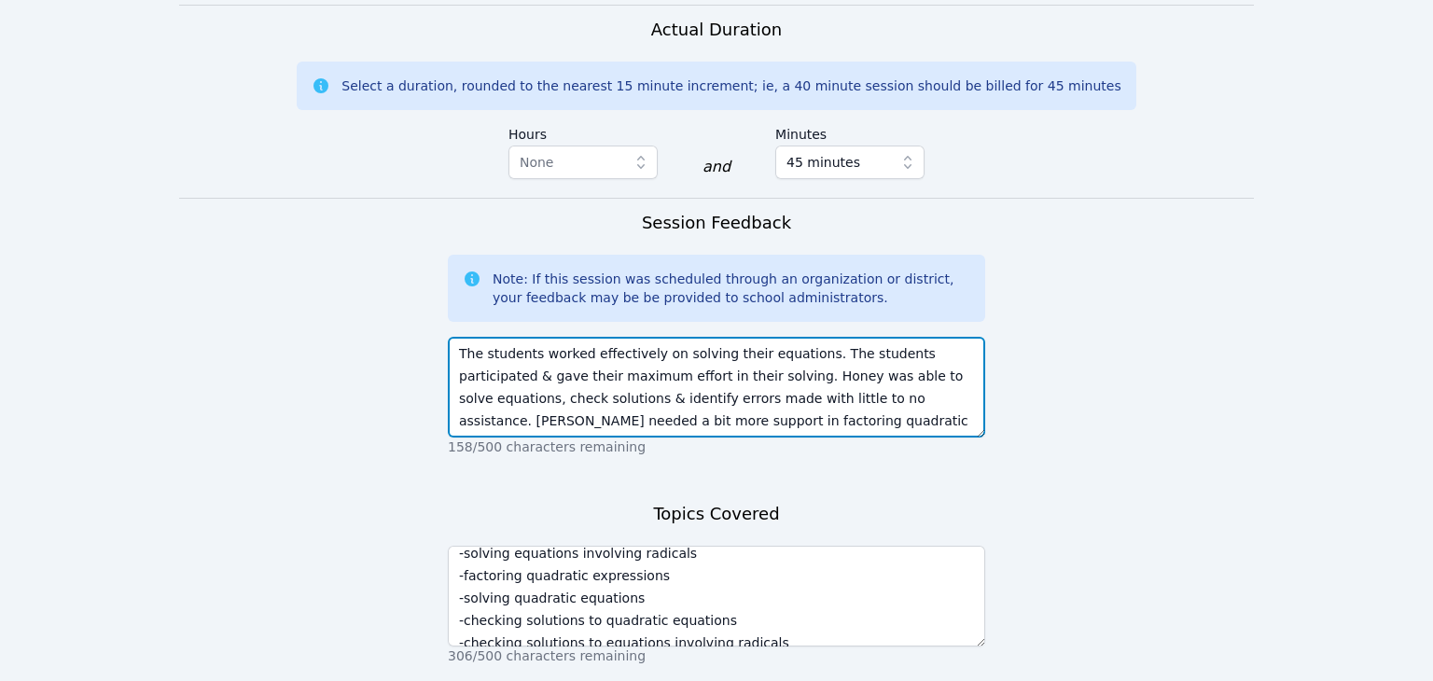
click at [720, 413] on textarea "The students worked effectively on solving their equations. The students partic…" at bounding box center [716, 387] width 537 height 101
click at [955, 426] on textarea "The students worked effectively on solving their equations. The students partic…" at bounding box center [716, 387] width 537 height 101
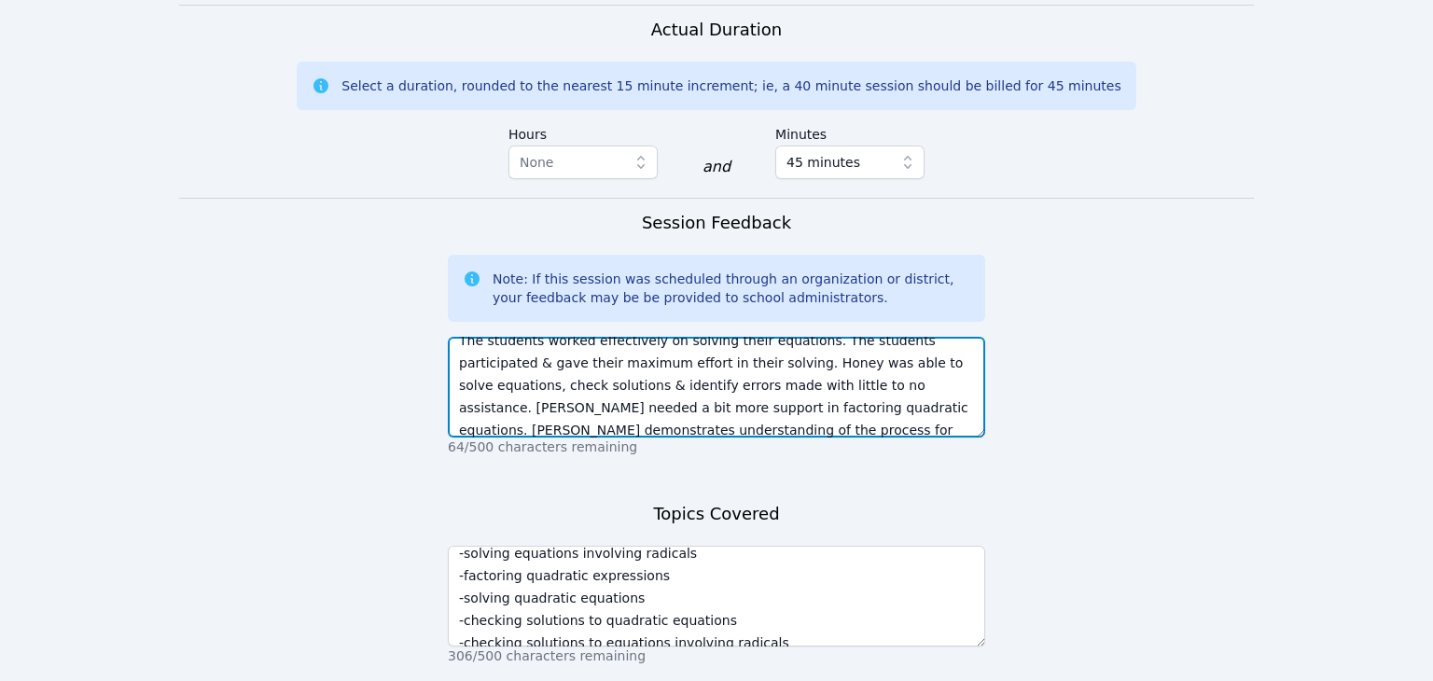
scroll to position [35, 0]
click at [742, 382] on textarea "The students worked effectively on solving their equations. The students partic…" at bounding box center [716, 387] width 537 height 101
type textarea "The students worked effectively on solving their equations. The students partic…"
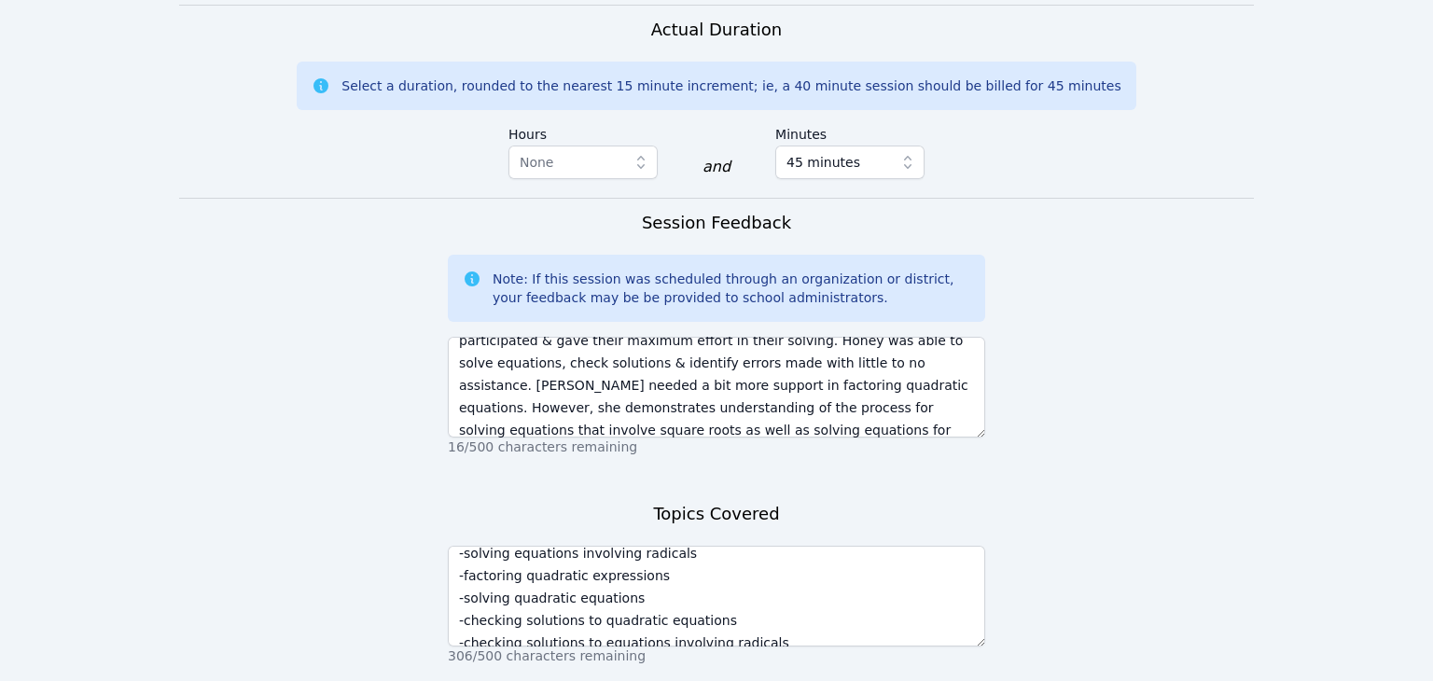
click at [1163, 471] on form "Student Participation Do not enter a participation level for ABSENT students [P…" at bounding box center [716, 52] width 1075 height 1443
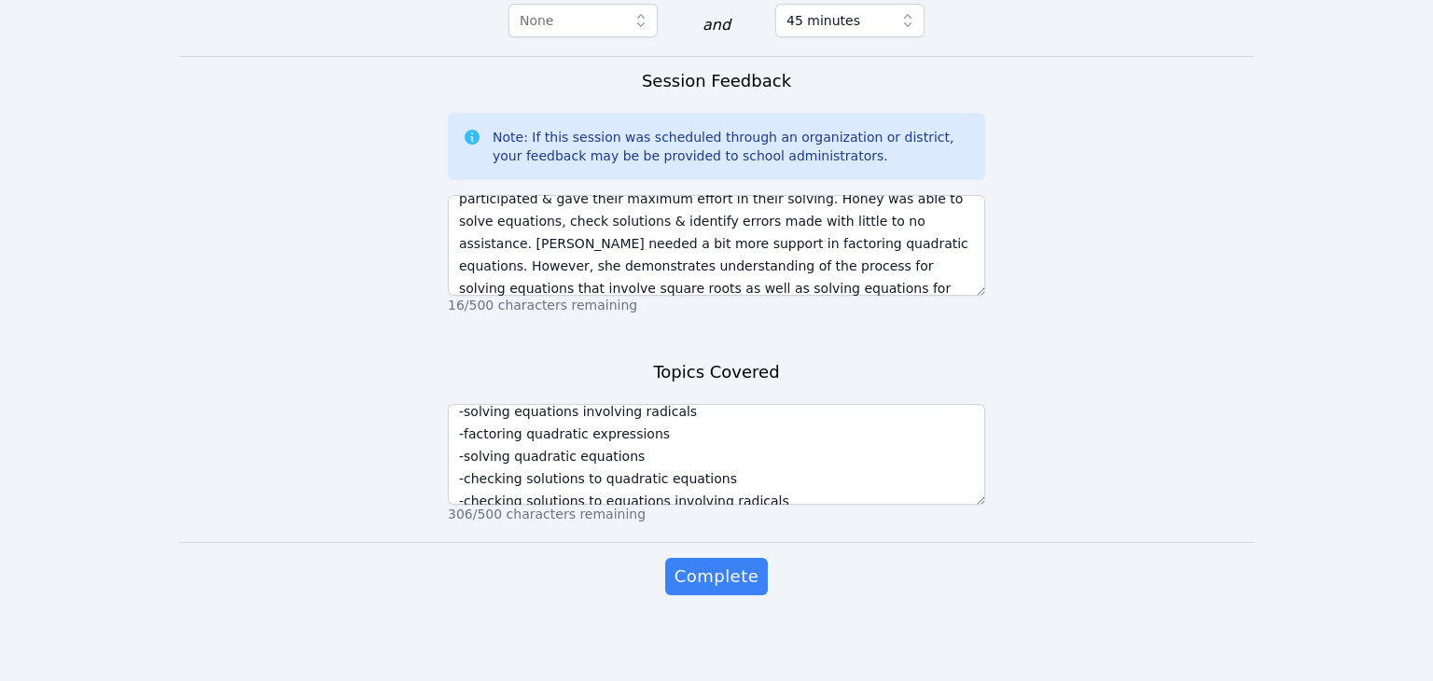
scroll to position [1488, 0]
click at [717, 581] on span "Complete" at bounding box center [716, 574] width 84 height 26
